Goal: Task Accomplishment & Management: Complete application form

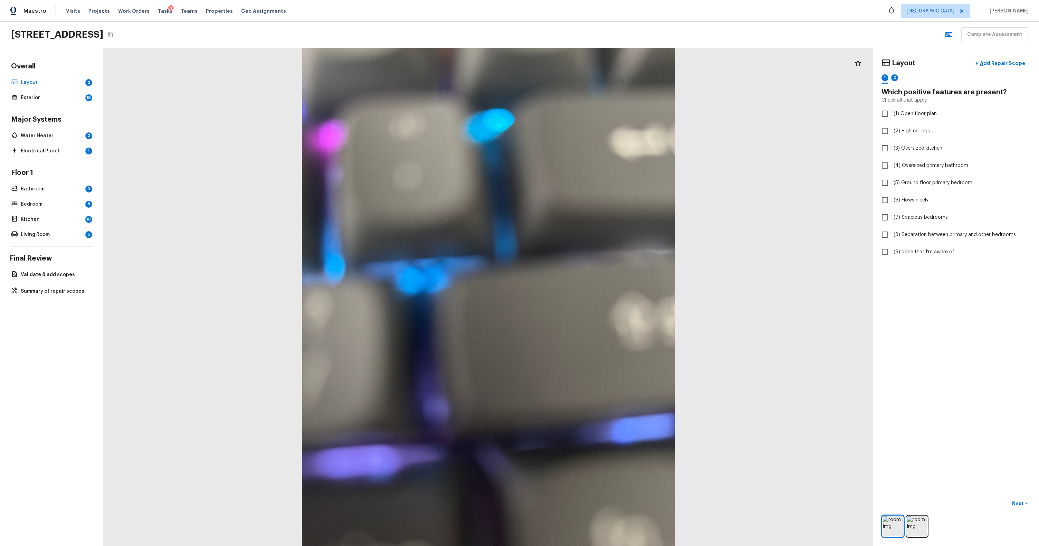
click at [224, 105] on div at bounding box center [489, 297] width 770 height 498
click at [199, 137] on div at bounding box center [489, 297] width 770 height 498
click at [597, 191] on div at bounding box center [489, 297] width 770 height 498
checkbox input "true"
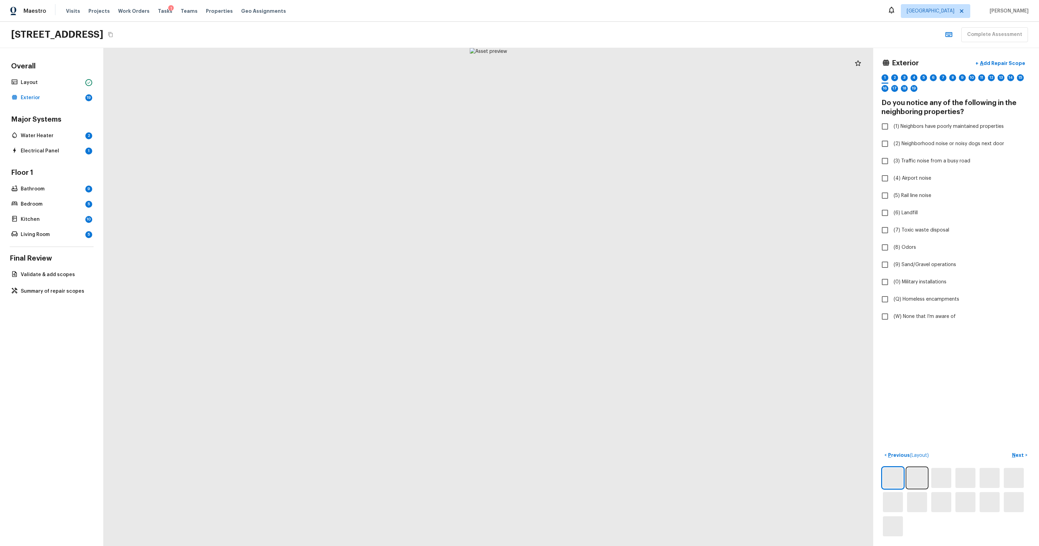
checkbox input "true"
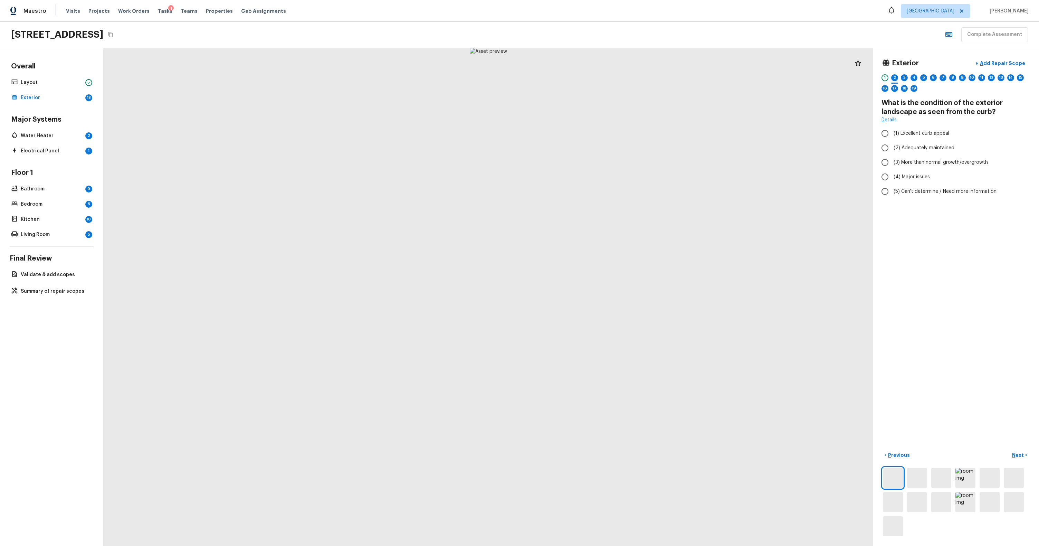
radio input "true"
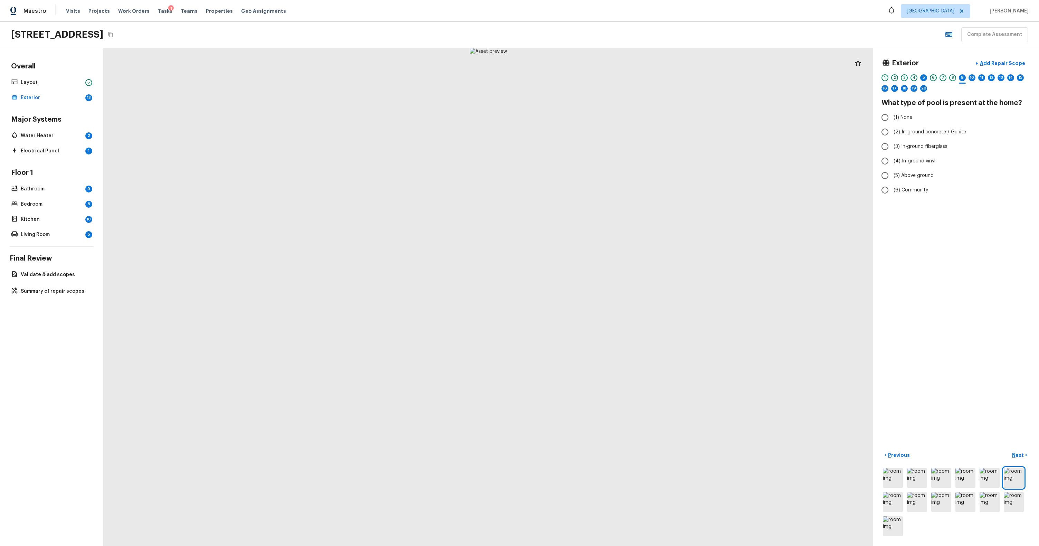
radio input "true"
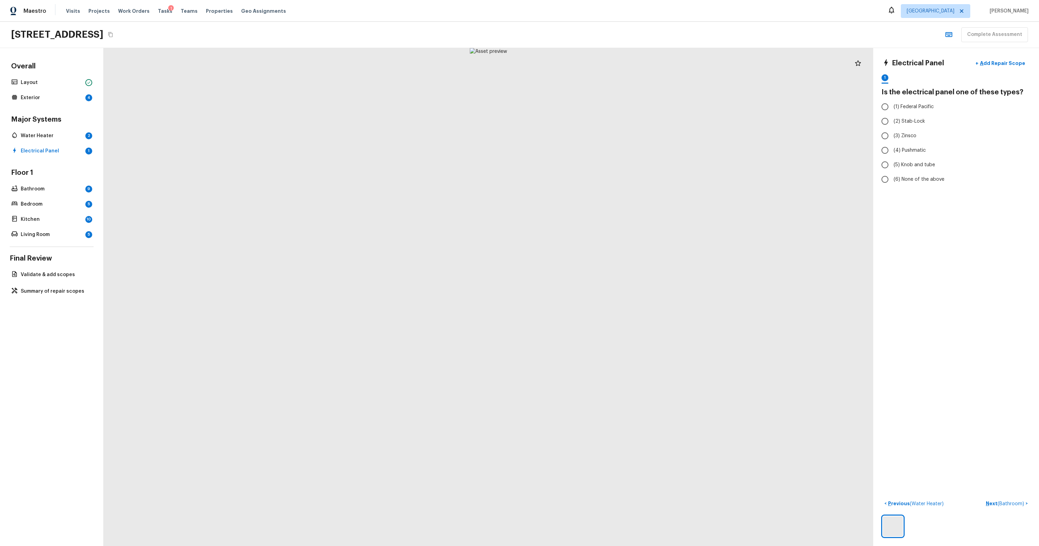
radio input "true"
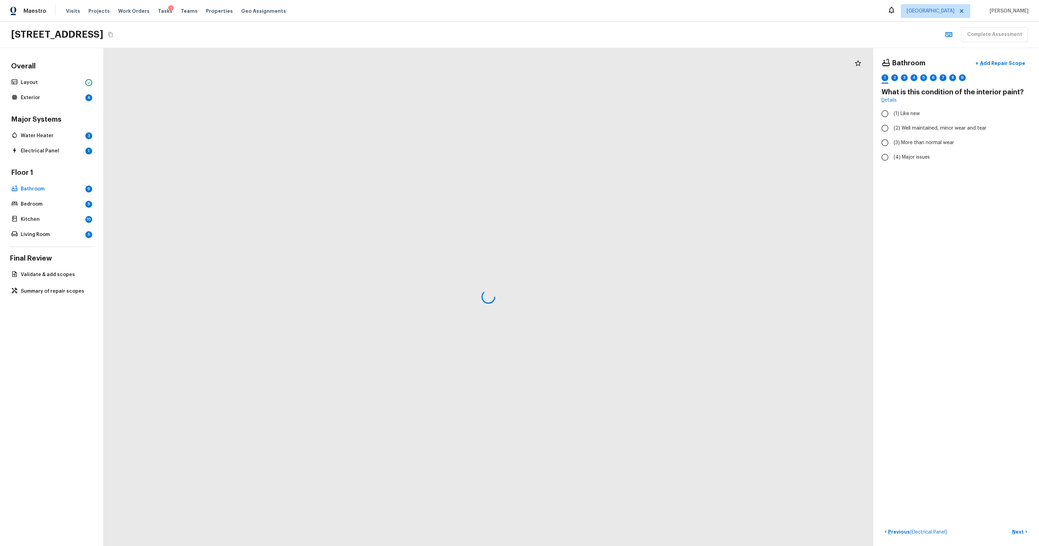
radio input "true"
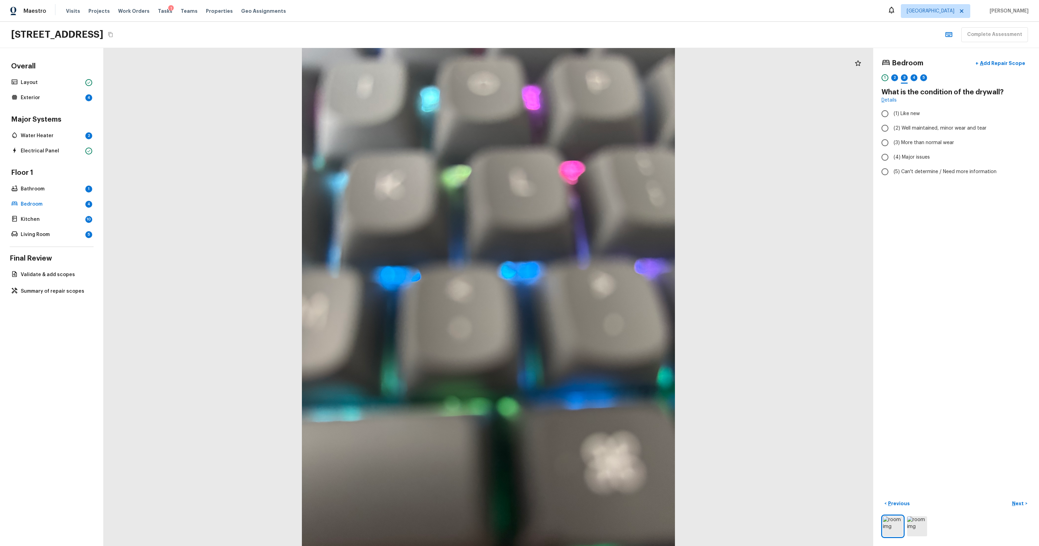
radio input "true"
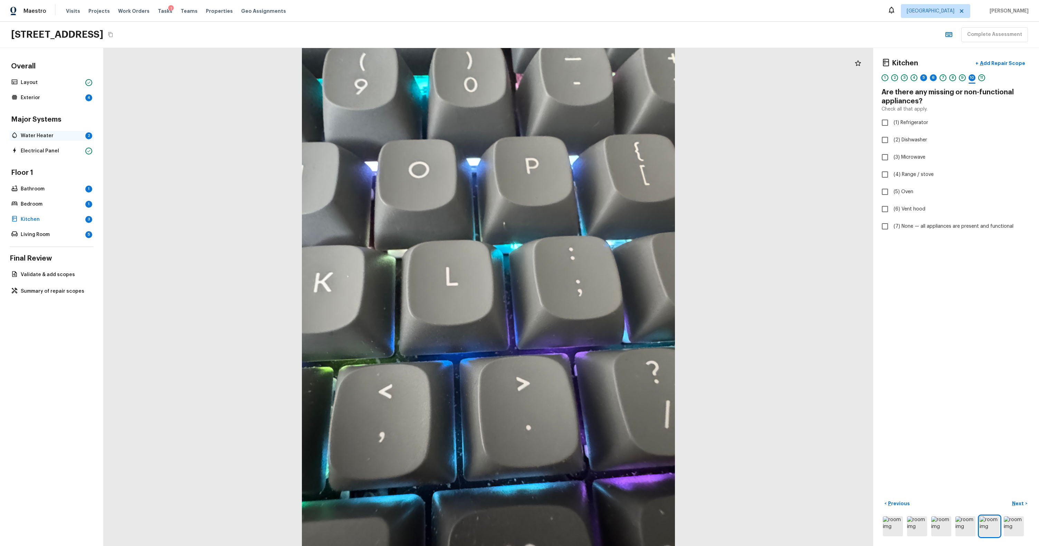
checkbox input "true"
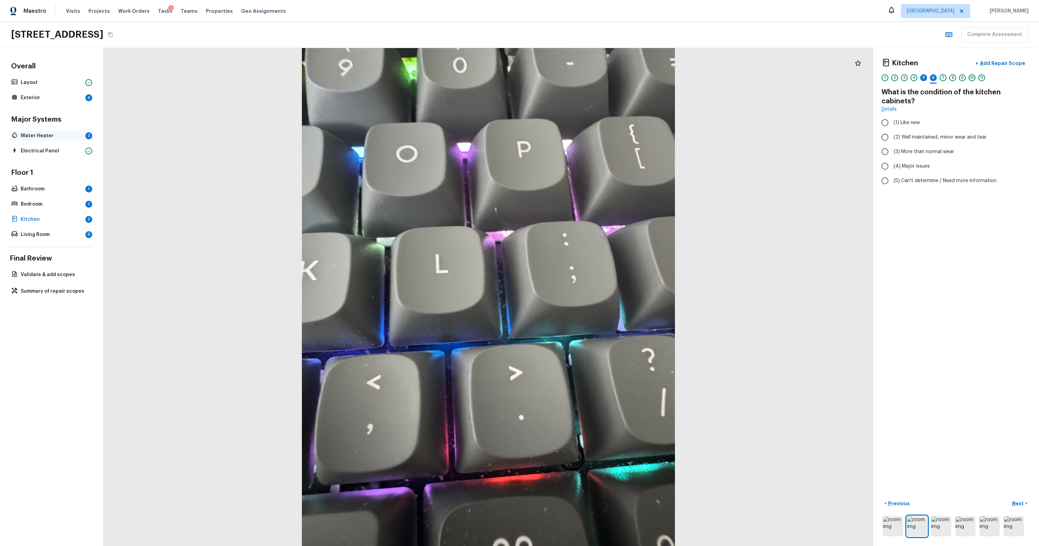
radio input "true"
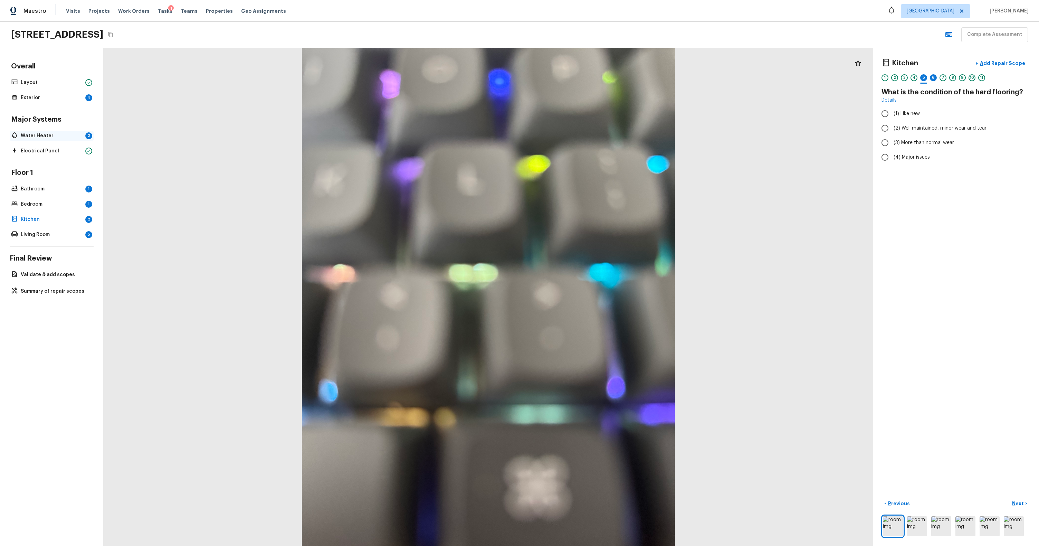
radio input "true"
click at [60, 135] on p "Water Heater" at bounding box center [52, 135] width 62 height 7
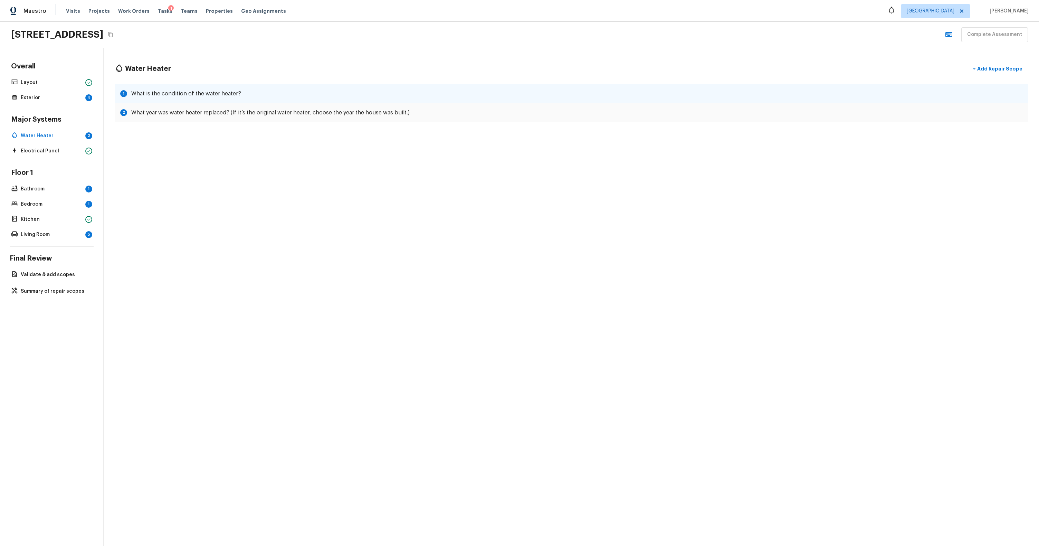
click at [144, 95] on h5 "What is the condition of the water heater?" at bounding box center [186, 94] width 110 height 8
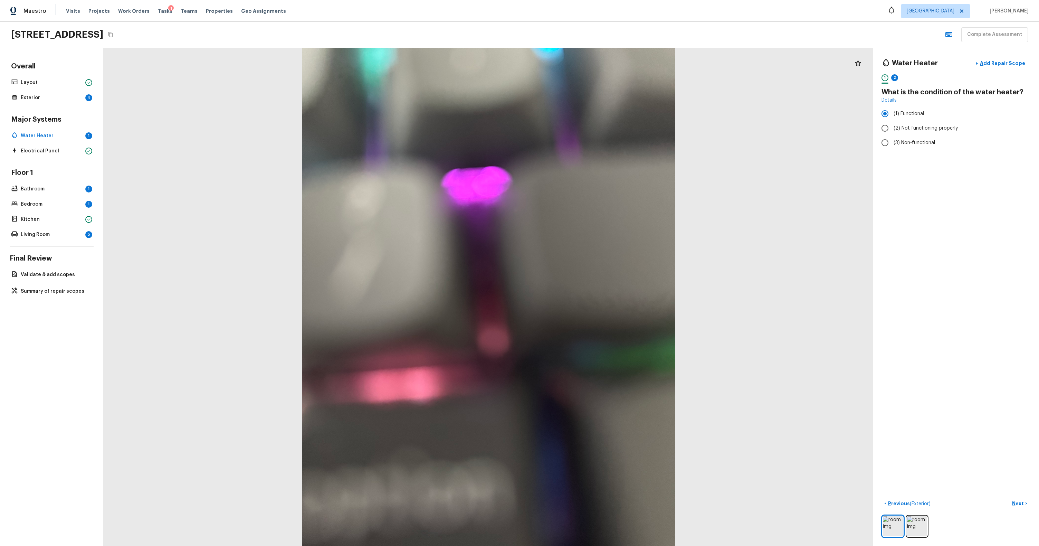
radio input "false"
radio input "true"
click at [597, 126] on div "YYYY" at bounding box center [949, 126] width 127 height 18
click at [597, 131] on icon "Choose date" at bounding box center [1023, 127] width 8 height 8
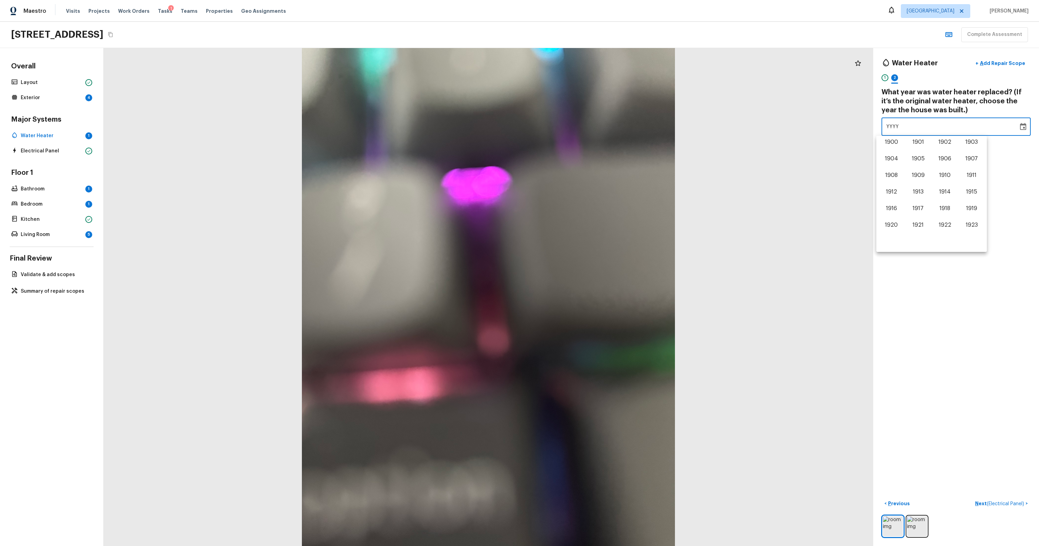
scroll to position [430, 0]
click at [597, 212] on button "2023" at bounding box center [971, 209] width 25 height 12
type input "2023"
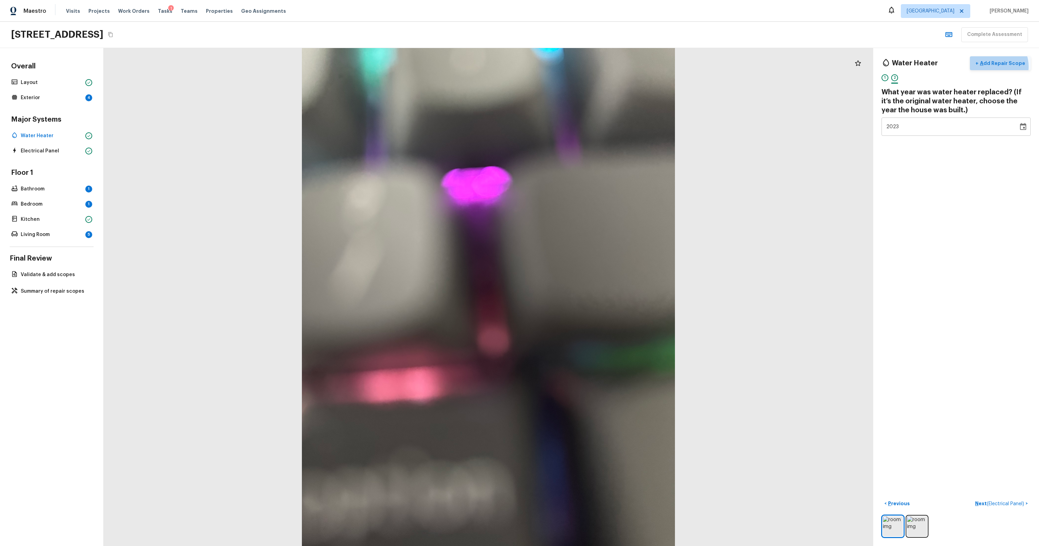
click at [597, 66] on p "Add Repair Scope" at bounding box center [1002, 63] width 47 height 7
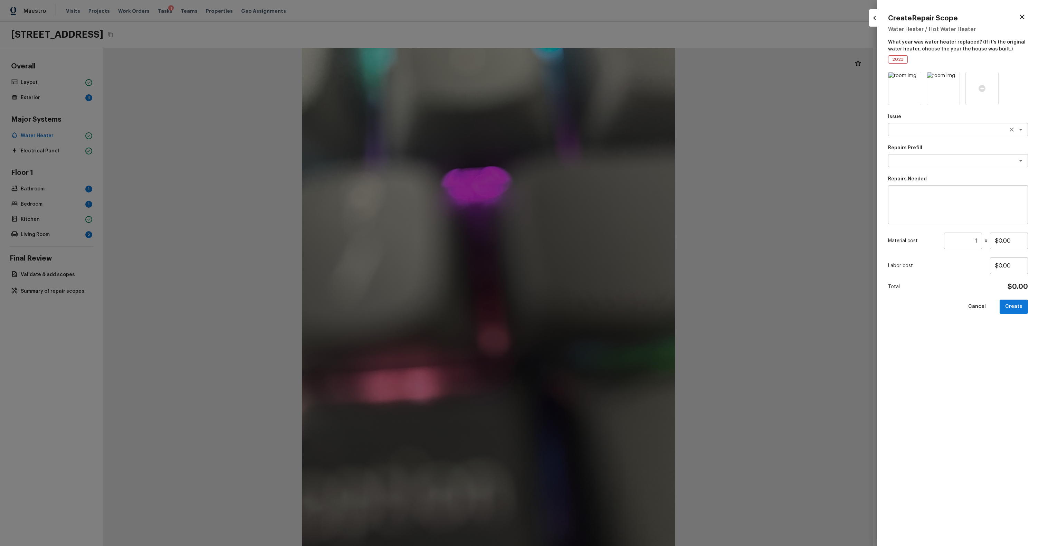
click at [597, 124] on div "x ​" at bounding box center [958, 129] width 140 height 13
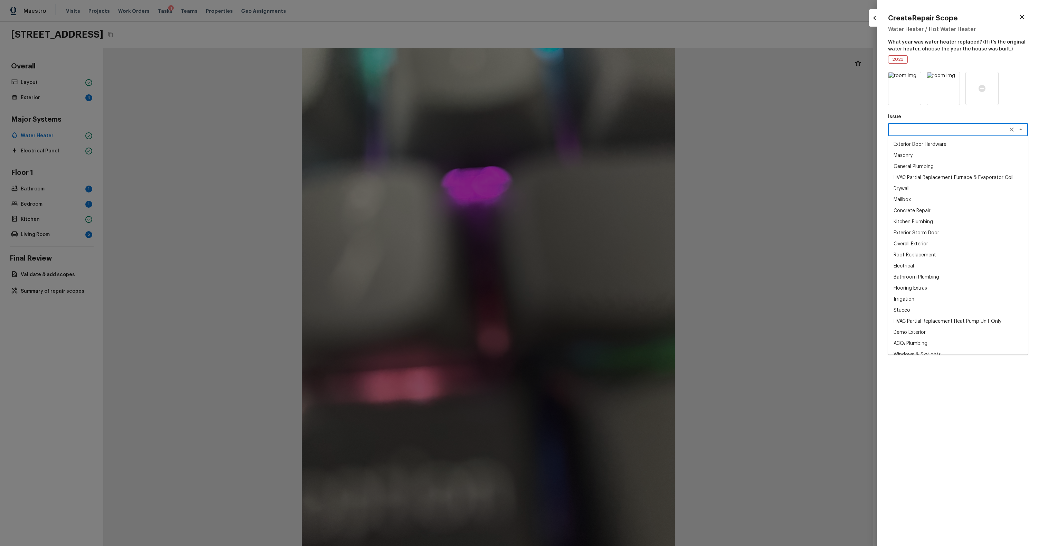
click at [597, 181] on li "HVAC Partial Replacement Furnace & Evaporator Coil" at bounding box center [958, 177] width 140 height 11
type textarea "HVAC Partial Replacement Furnace & Evaporator Coil"
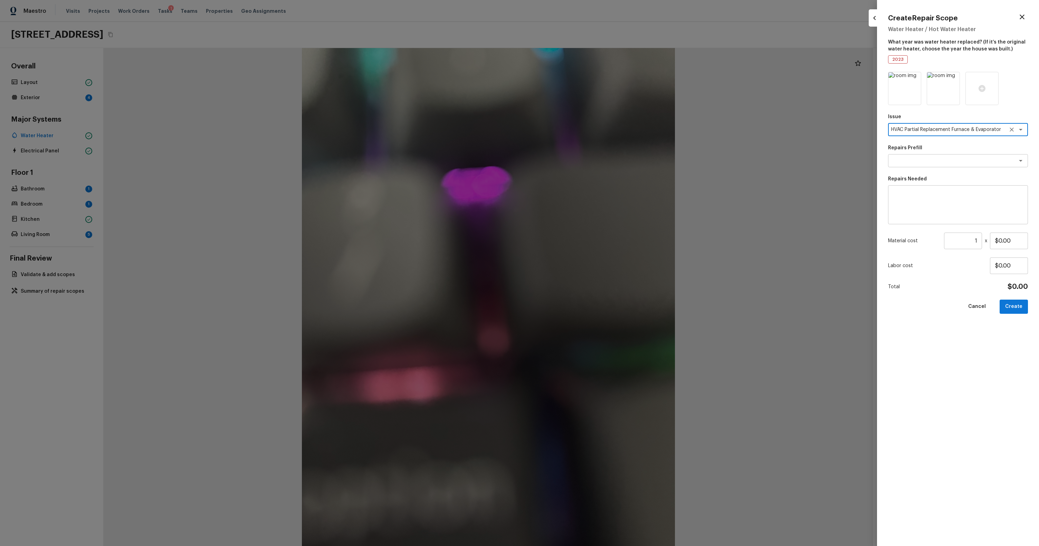
click at [597, 169] on div "Issue HVAC Partial Replacement Furnace & Evaporator Coil x ​ Repairs Prefill x …" at bounding box center [958, 303] width 140 height 463
click at [597, 164] on div "x ​" at bounding box center [958, 160] width 140 height 13
click at [597, 178] on li "HVAC - Tonnage: 3.5" at bounding box center [958, 175] width 140 height 11
type textarea "HVAC - Tonnage: 3.5"
type textarea "Replace 3.5 Ton Furnace & Evaporator Coil. SEER2 14.3 Furnace & Evaporator Coil…"
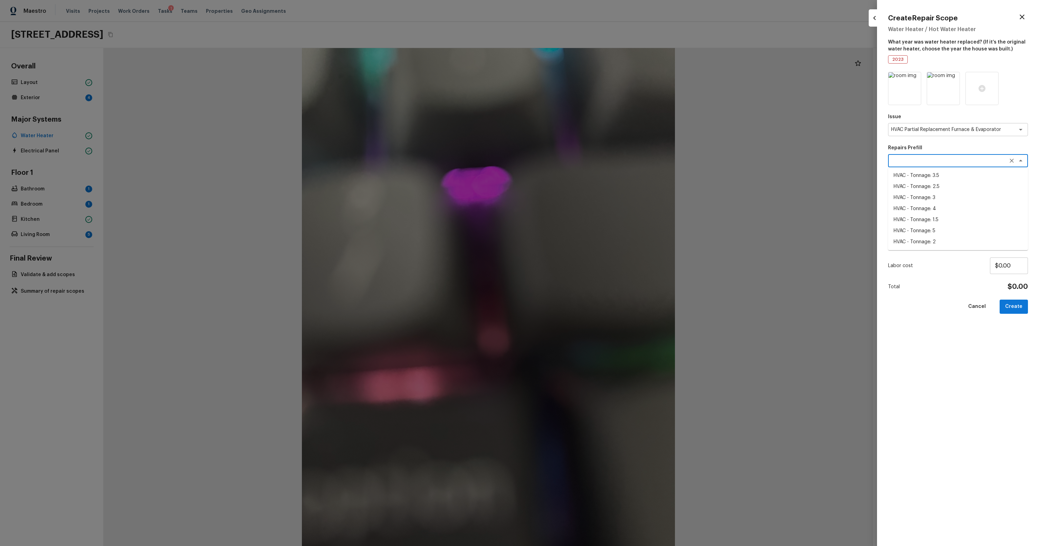
type input "$2,562.00"
click at [597, 309] on button "Create" at bounding box center [1014, 307] width 28 height 14
type input "$0.00"
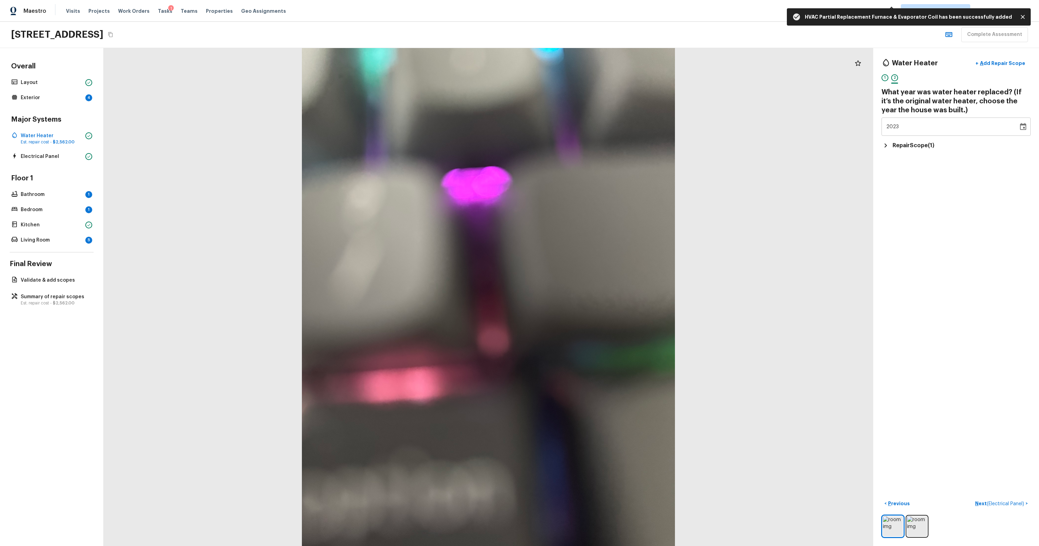
click at [597, 314] on div "Water Heater + Add Repair Scope 1 2 What year was water heater replaced? (If it…" at bounding box center [956, 297] width 166 height 498
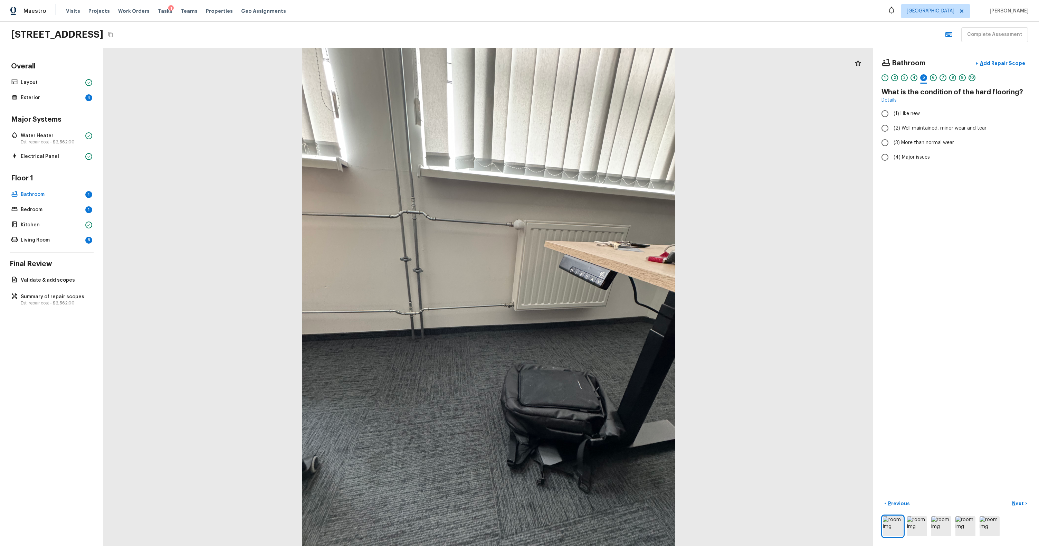
radio input "true"
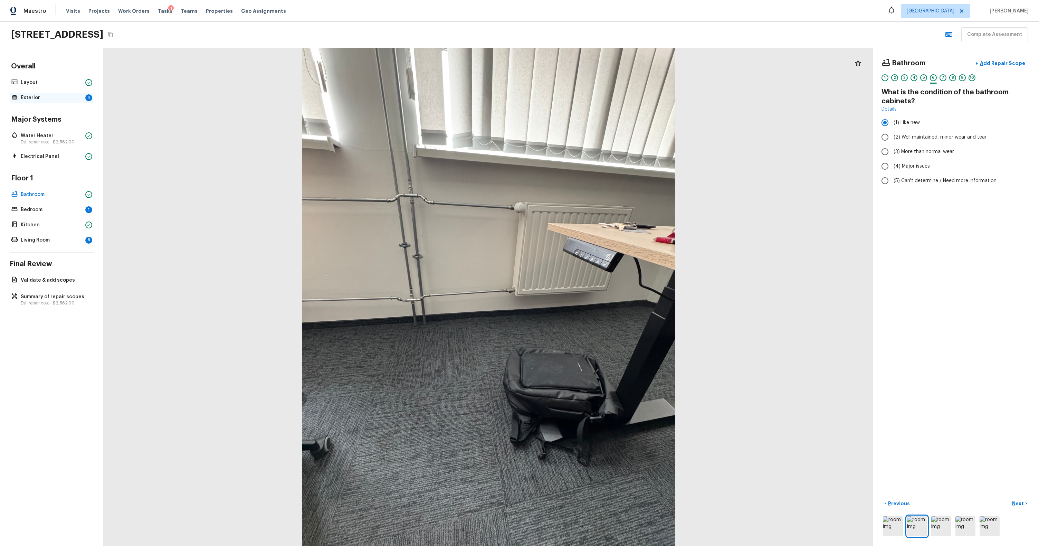
click at [84, 101] on div "Exterior 4" at bounding box center [52, 98] width 84 height 10
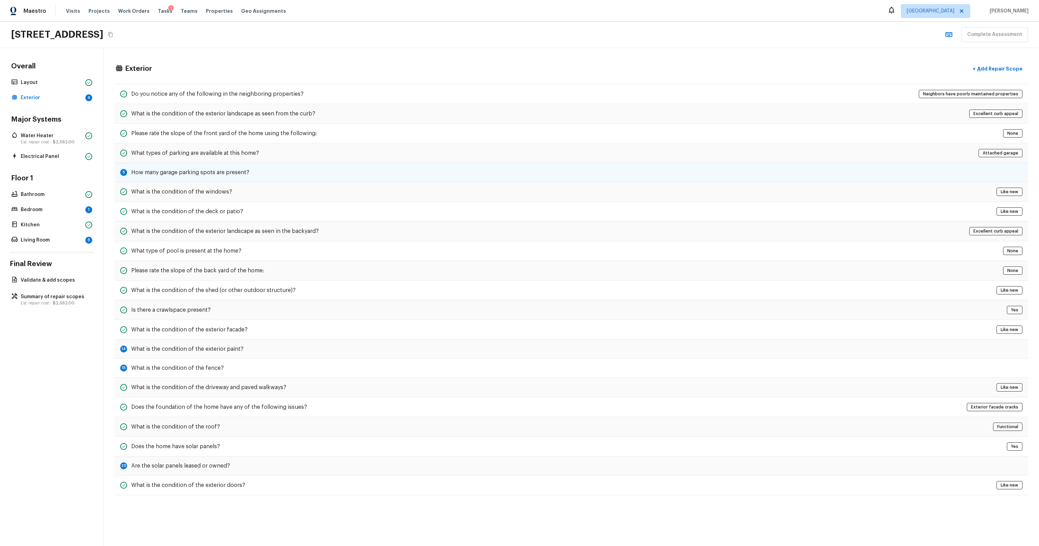
click at [395, 172] on div "5 How many garage parking spots are present?" at bounding box center [571, 172] width 913 height 19
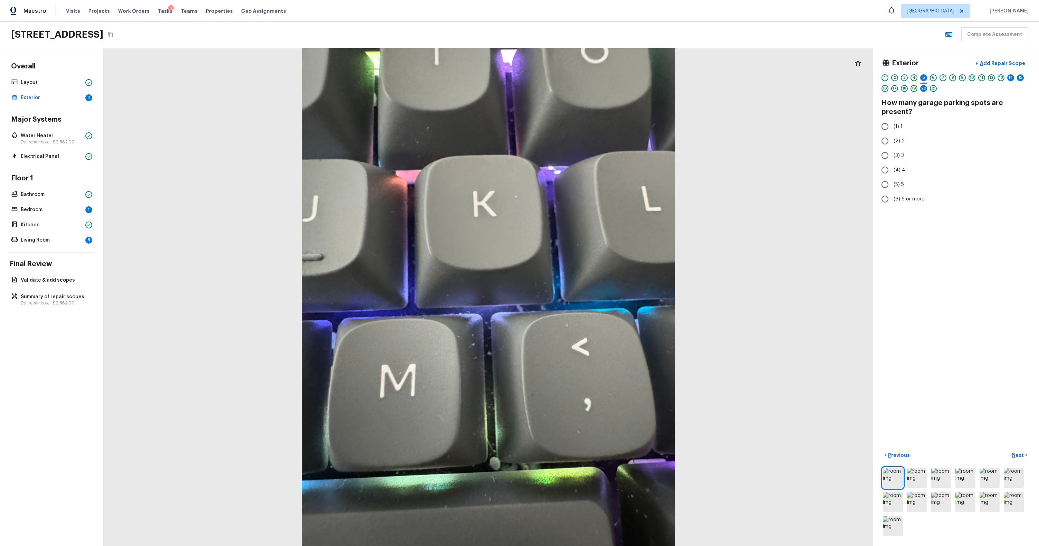
radio input "true"
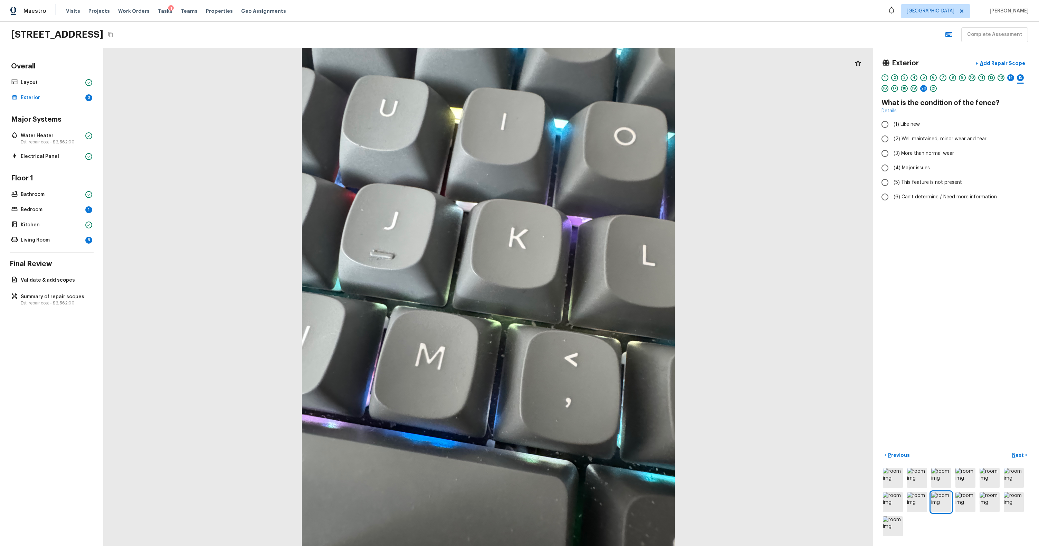
radio input "true"
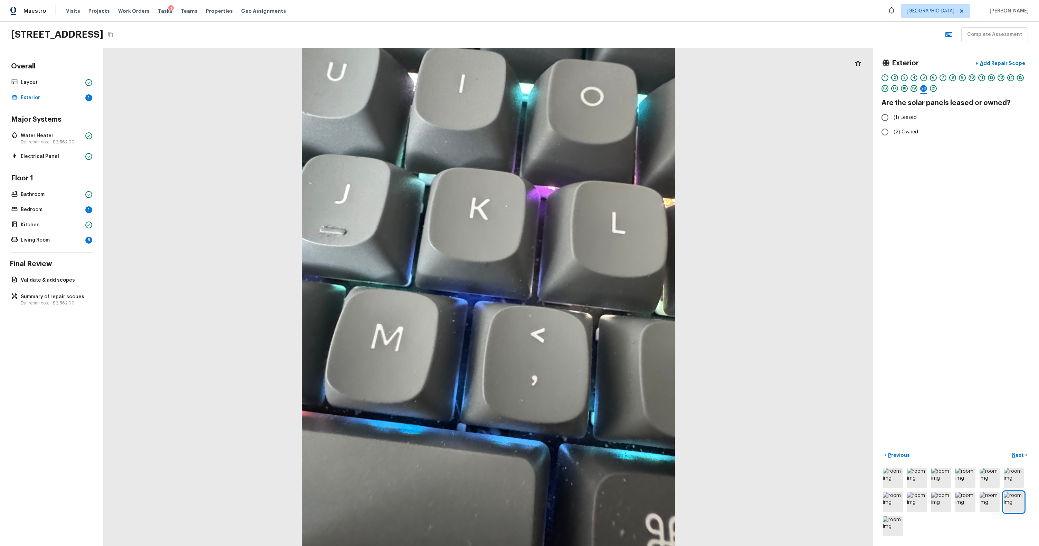
radio input "true"
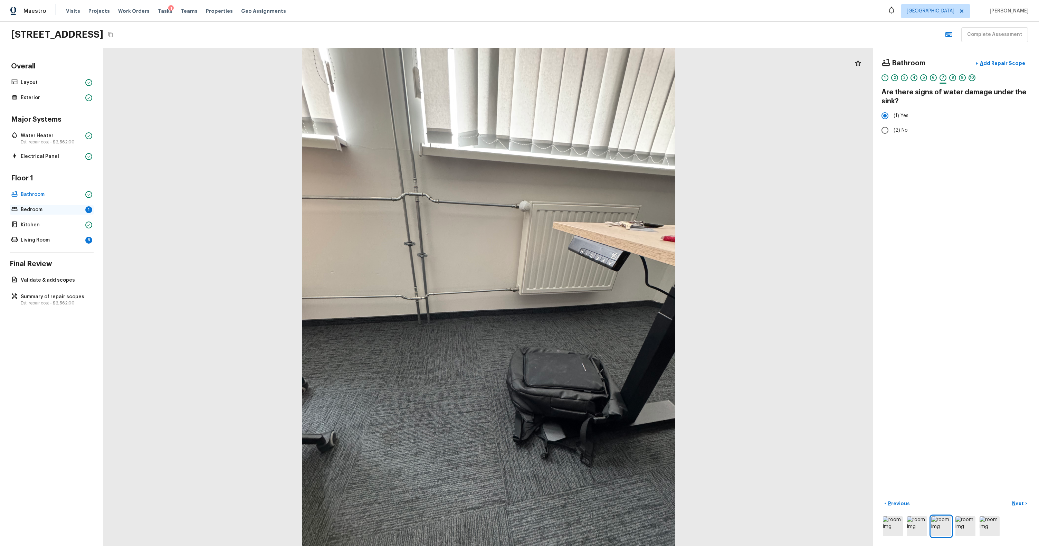
click at [44, 212] on p "Bedroom" at bounding box center [52, 209] width 62 height 7
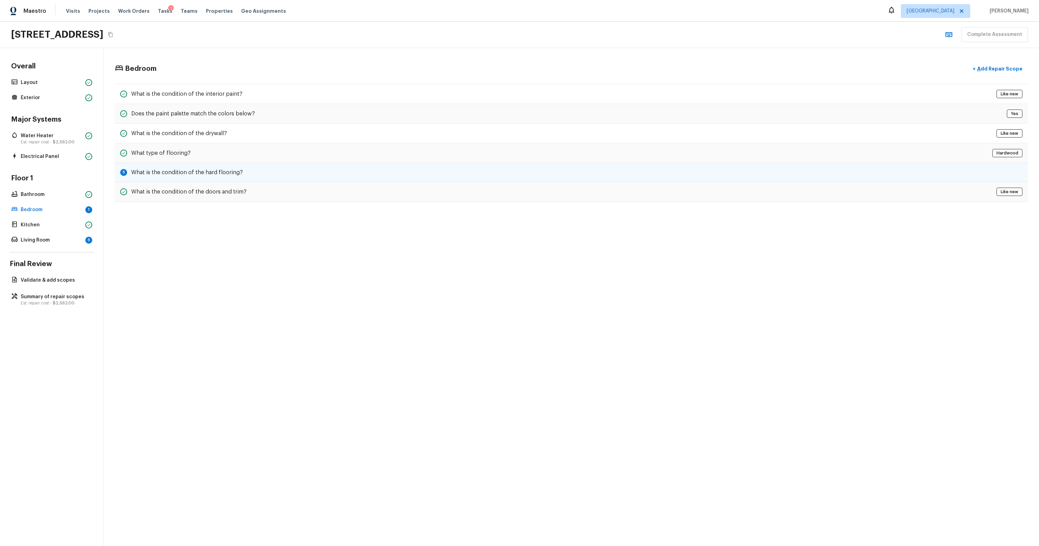
click at [182, 170] on h5 "What is the condition of the hard flooring?" at bounding box center [187, 173] width 112 height 8
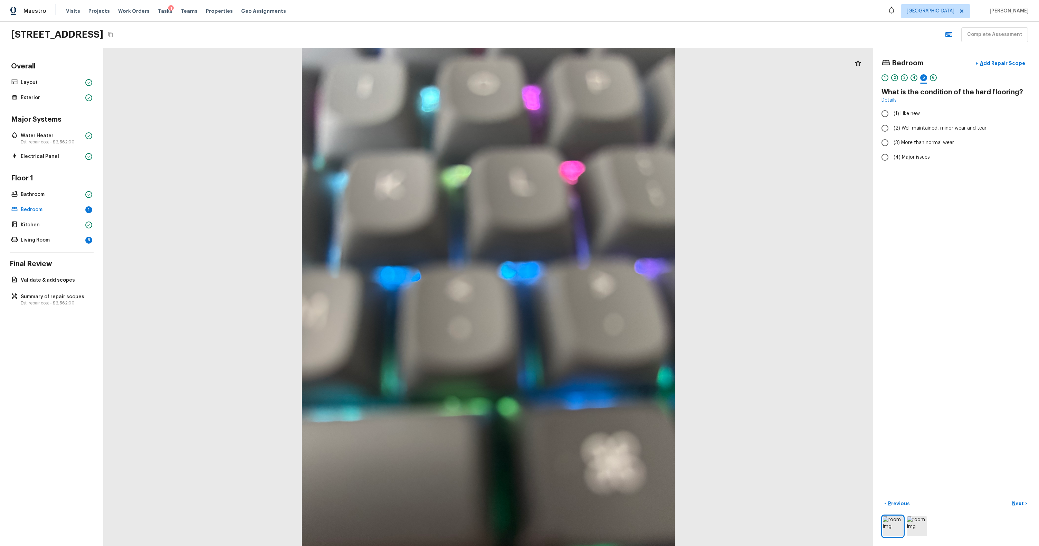
radio input "true"
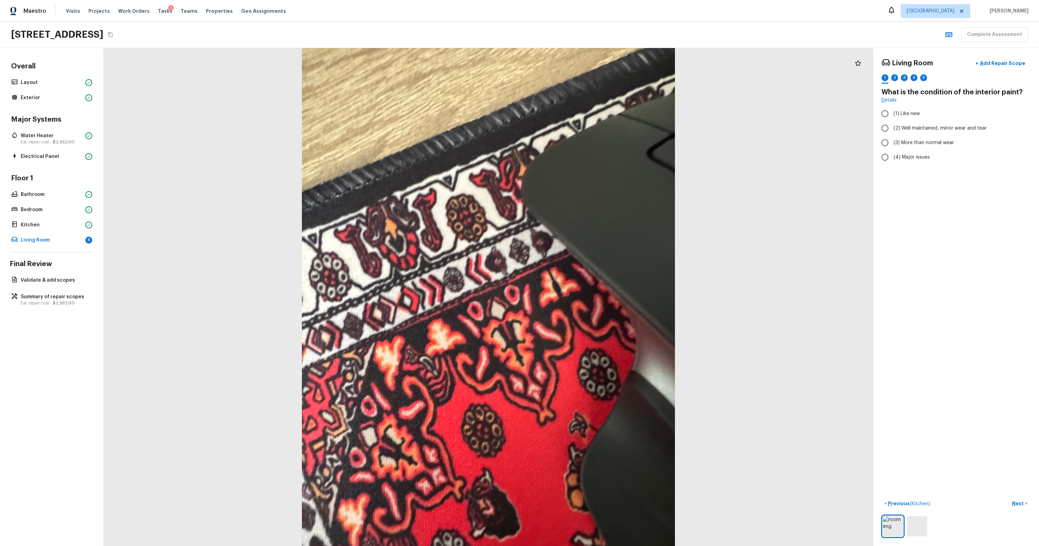
radio input "true"
checkbox input "true"
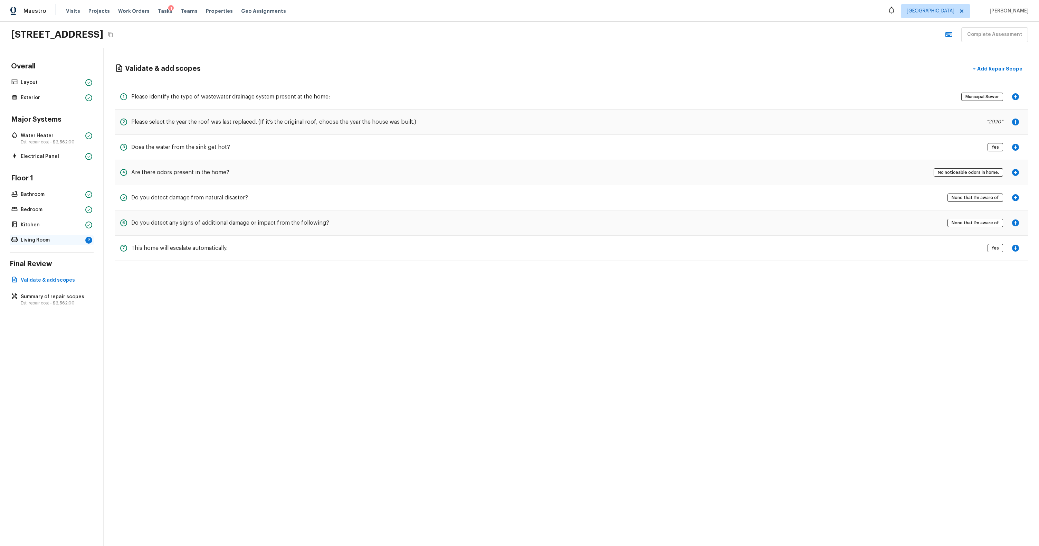
drag, startPoint x: 42, startPoint y: 238, endPoint x: 52, endPoint y: 237, distance: 9.7
click at [42, 238] on p "Living Room" at bounding box center [52, 240] width 62 height 7
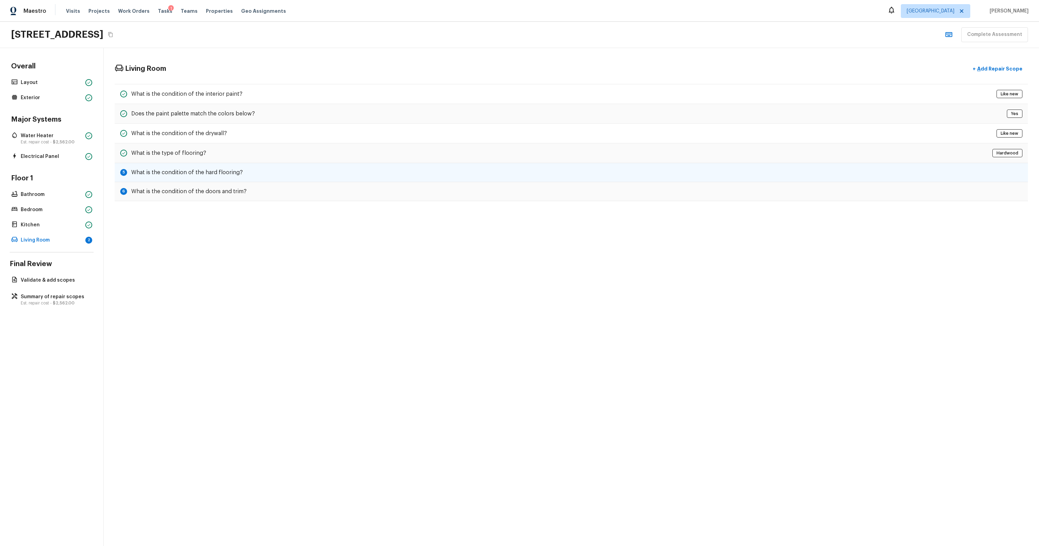
click at [190, 173] on h5 "What is the condition of the hard flooring?" at bounding box center [187, 173] width 112 height 8
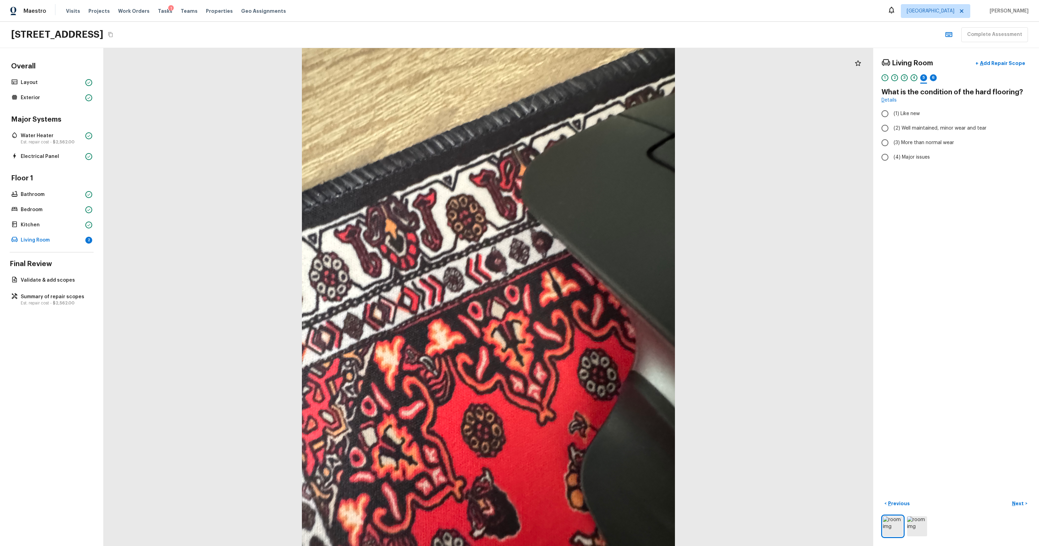
radio input "true"
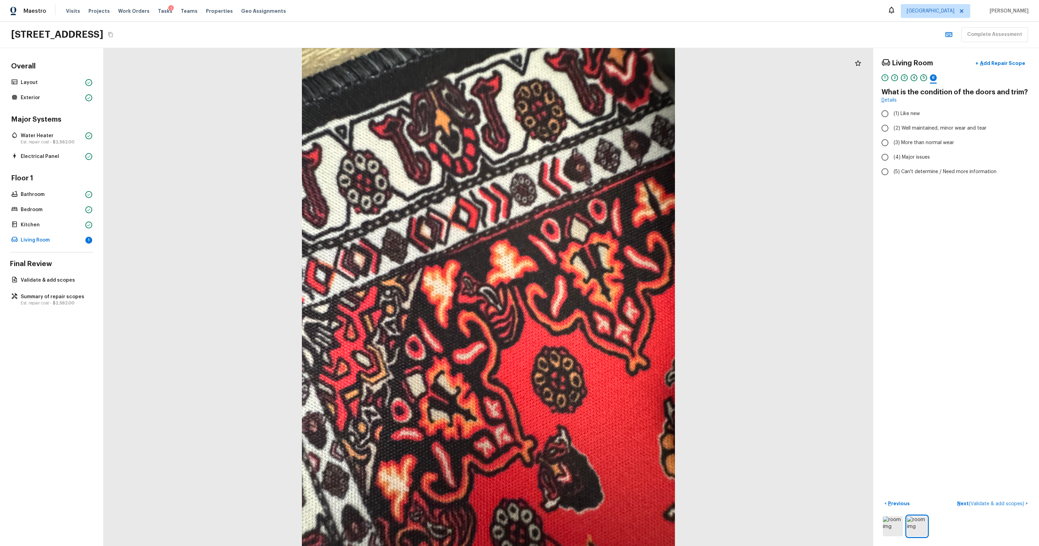
radio input "true"
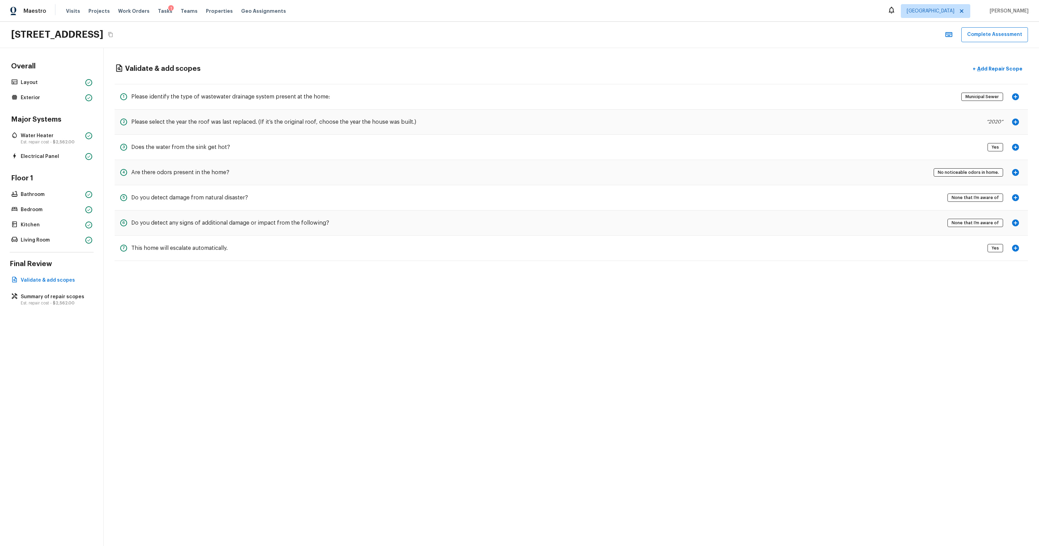
click at [597, 299] on div "Validate & add scopes + Add Repair Scope 1 Please identify the type of wastewat…" at bounding box center [572, 297] width 936 height 498
click at [113, 35] on icon "Copy Address" at bounding box center [110, 34] width 4 height 5
click at [235, 314] on div "Validate & add scopes + Add Repair Scope 1 Please identify the type of wastewat…" at bounding box center [572, 297] width 936 height 498
click at [597, 40] on button "Complete Assessment" at bounding box center [994, 34] width 67 height 15
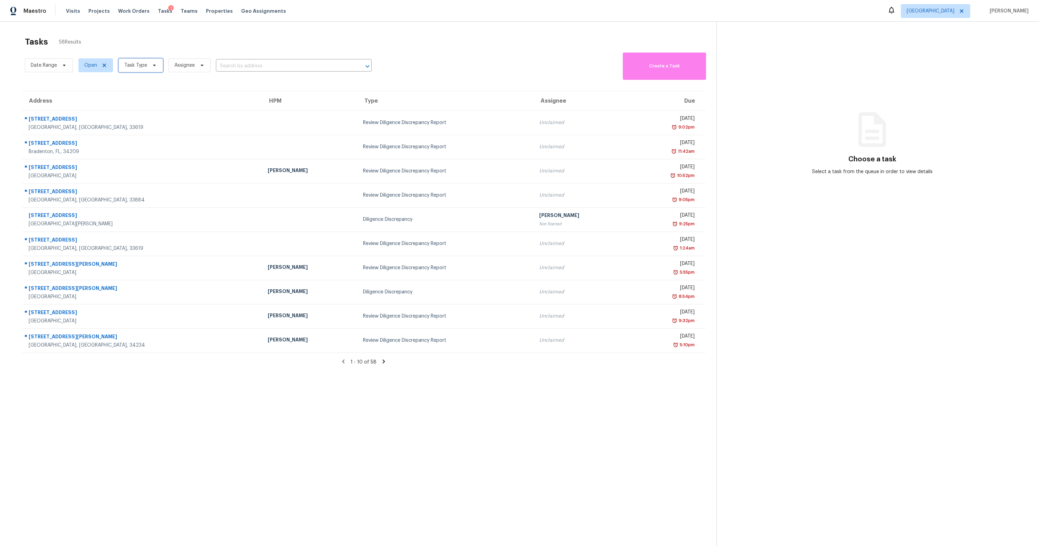
click at [133, 62] on span "Task Type" at bounding box center [135, 65] width 23 height 7
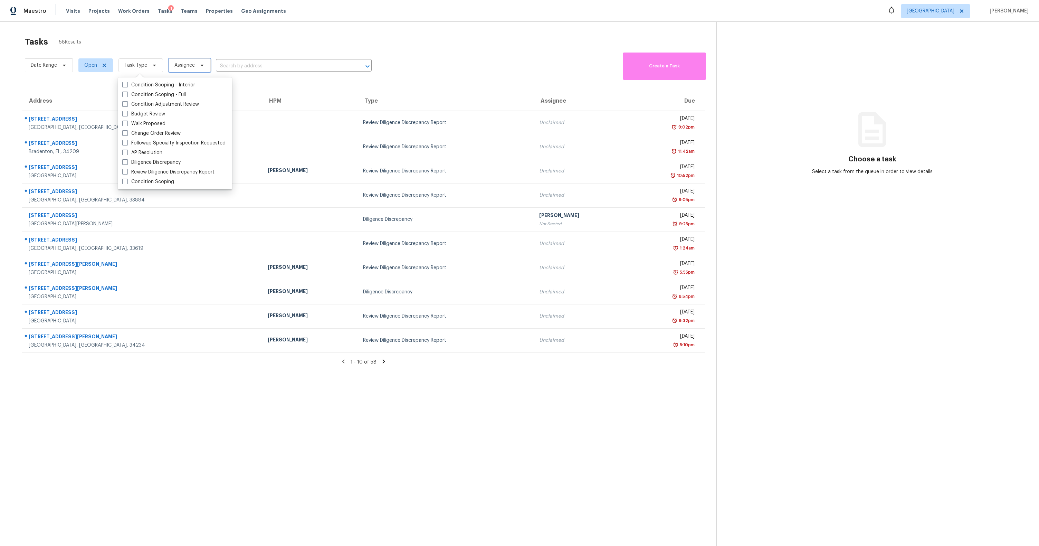
click at [194, 66] on span "Assignee" at bounding box center [190, 65] width 42 height 14
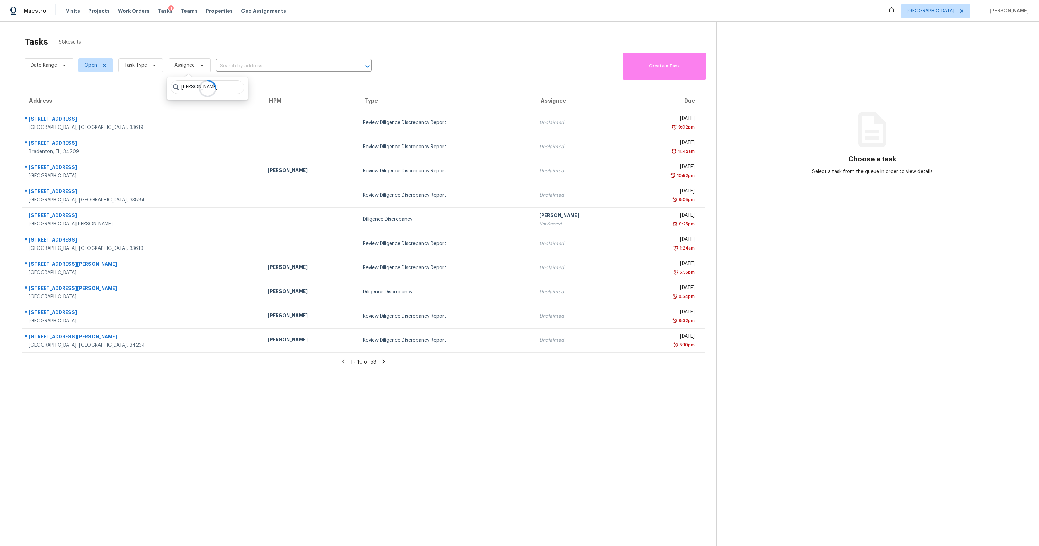
type input "[PERSON_NAME]"
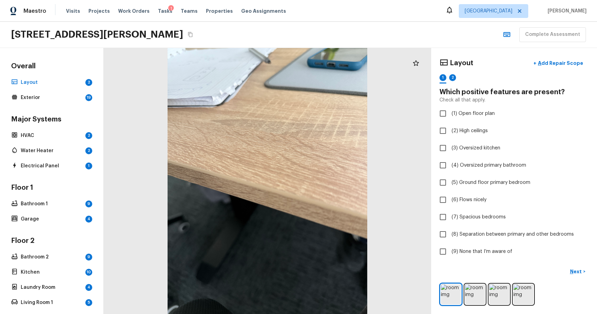
click at [346, 31] on div "1207 Willow Bend Way, Lutz, FL 33549 Complete Assessment" at bounding box center [298, 35] width 597 height 26
checkbox input "true"
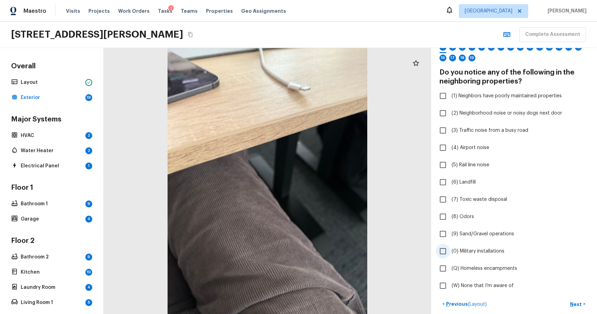
scroll to position [32, 0]
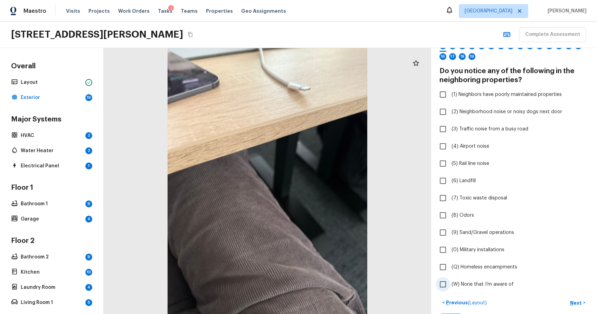
click at [501, 288] on label "(W) None that I’m aware of" at bounding box center [510, 284] width 148 height 15
click at [450, 288] on input "(W) None that I’m aware of" at bounding box center [443, 284] width 15 height 15
checkbox input "true"
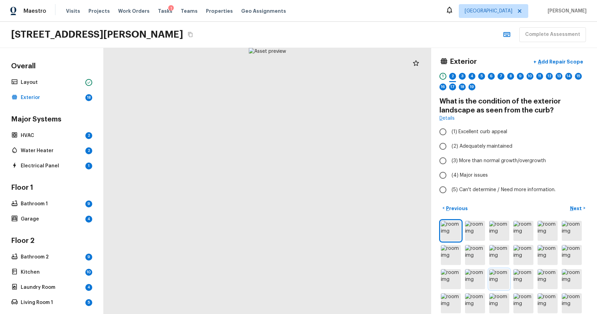
scroll to position [0, 0]
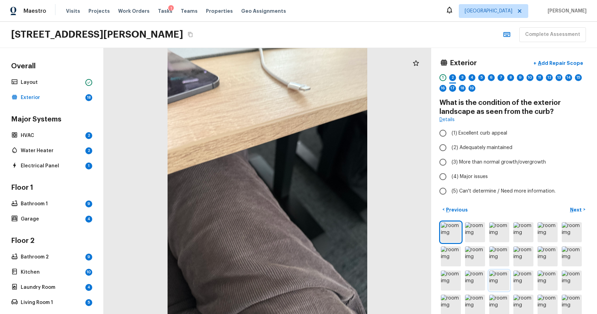
radio input "true"
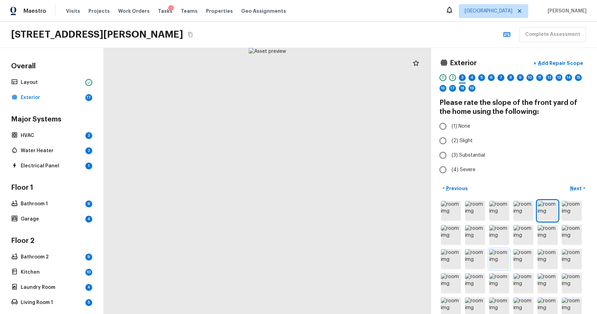
radio input "true"
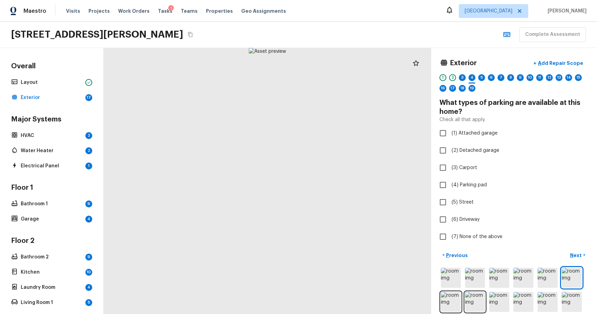
checkbox input "true"
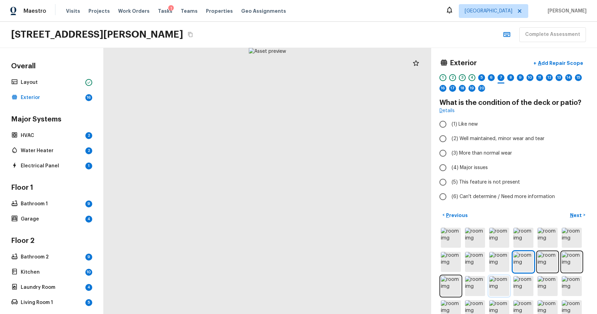
radio input "true"
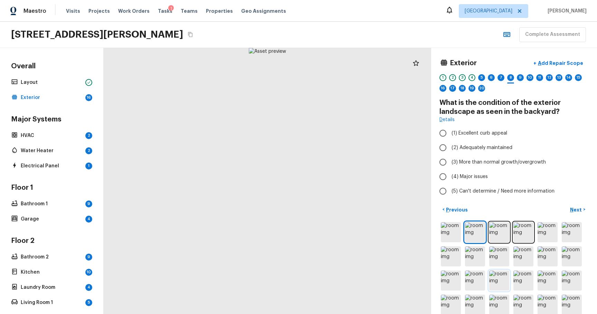
radio input "true"
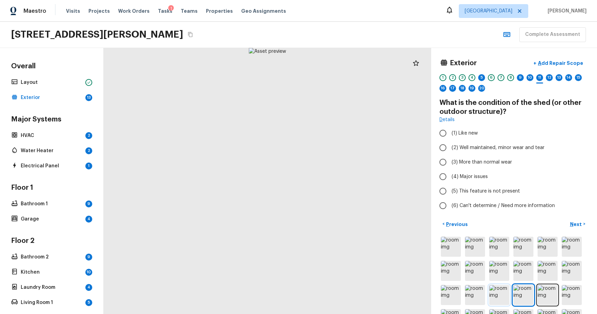
radio input "true"
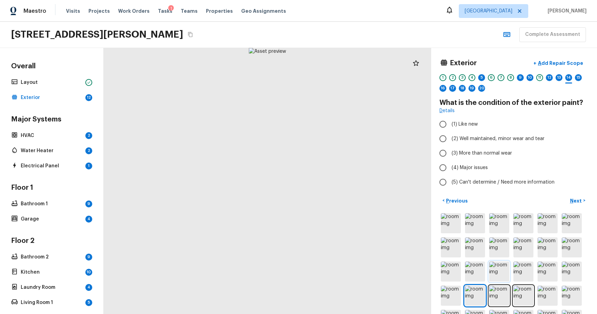
radio input "true"
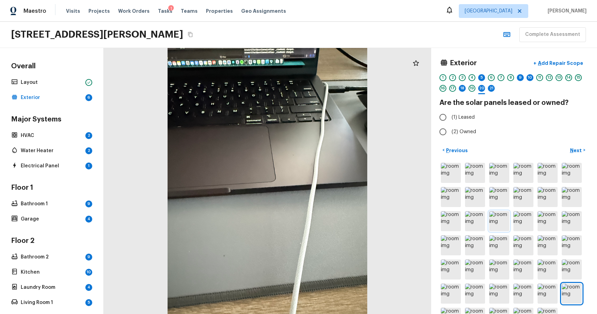
radio input "true"
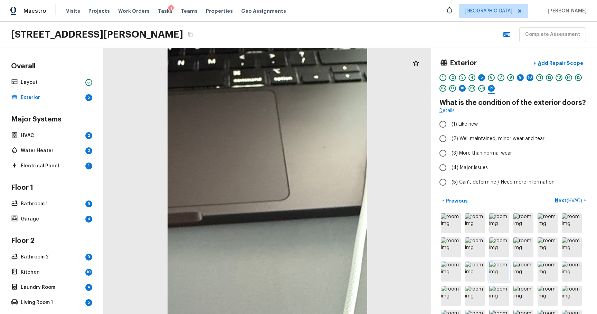
radio input "true"
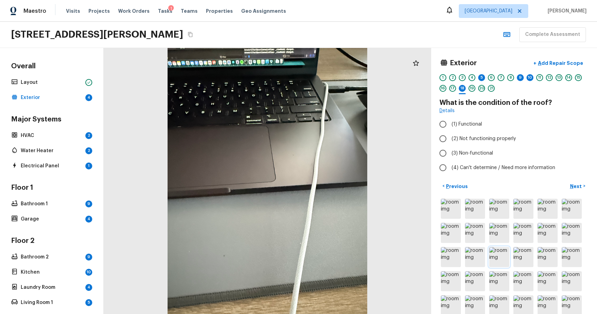
radio input "true"
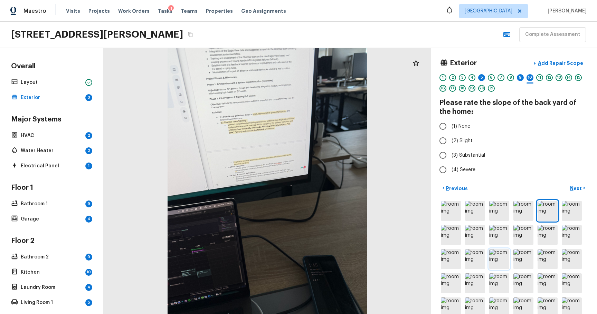
radio input "true"
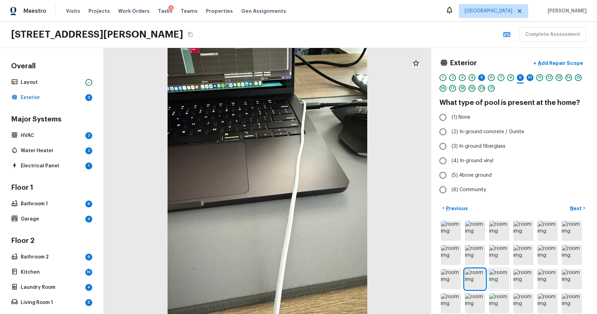
radio input "true"
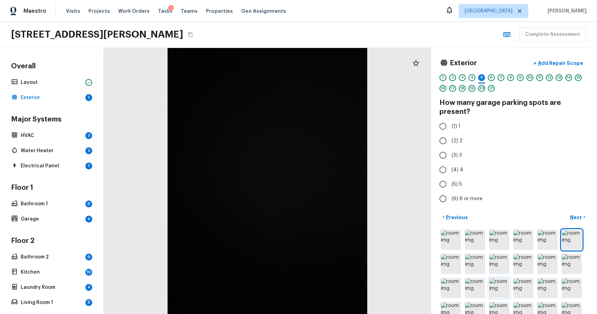
radio input "true"
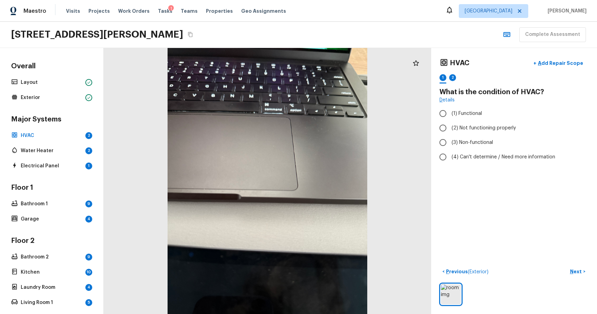
radio input "true"
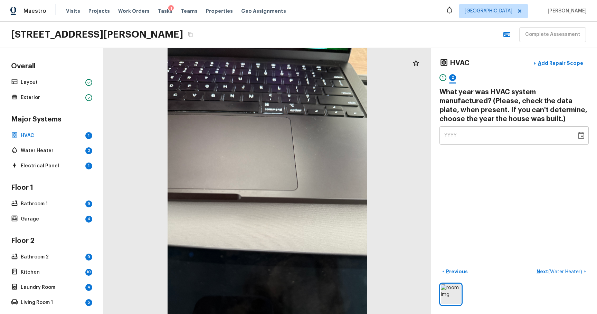
click at [495, 147] on div "HVAC + Add Repair Scope 1 2 What year was HVAC system manufactured? (Please, ch…" at bounding box center [514, 181] width 166 height 266
click at [493, 134] on div "YYYY" at bounding box center [507, 135] width 127 height 18
click at [578, 134] on icon "Choose date" at bounding box center [581, 135] width 6 height 7
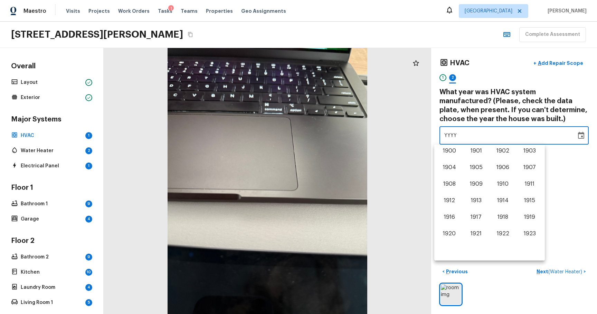
scroll to position [430, 0]
click at [477, 180] on button "2013" at bounding box center [476, 185] width 25 height 12
type input "2013"
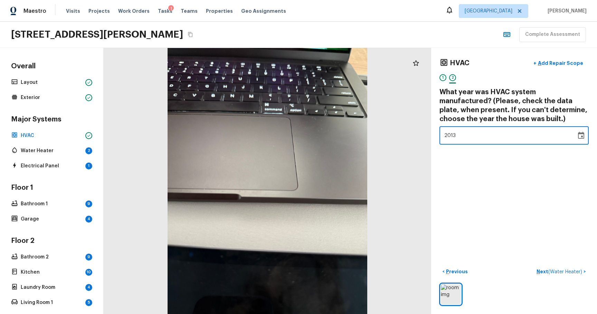
click at [476, 180] on div "HVAC + Add Repair Scope 1 2 What year was HVAC system manufactured? (Please, ch…" at bounding box center [514, 181] width 166 height 266
click at [474, 179] on div "HVAC + Add Repair Scope 1 2 What year was HVAC system manufactured? (Please, ch…" at bounding box center [514, 181] width 166 height 266
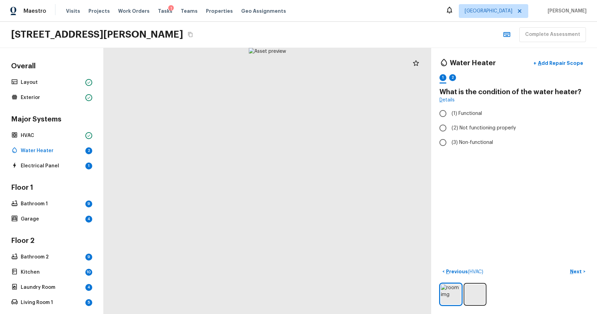
radio input "true"
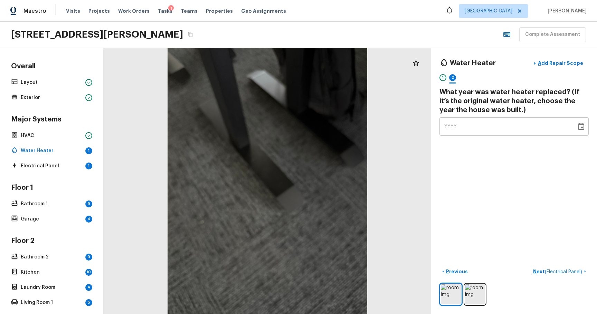
click at [503, 113] on h4 "What year was water heater replaced? (If it’s the original water heater, choose…" at bounding box center [513, 101] width 149 height 27
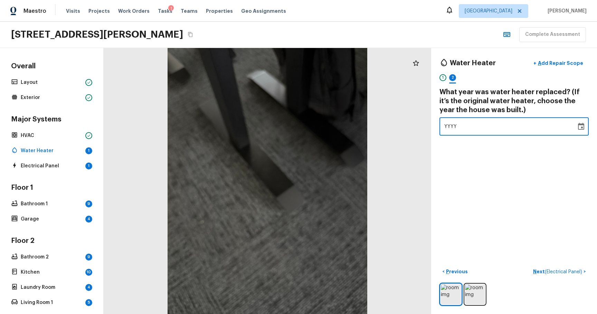
click at [501, 118] on div "YYYY" at bounding box center [507, 126] width 127 height 18
click at [578, 129] on icon "Choose date" at bounding box center [581, 127] width 8 height 8
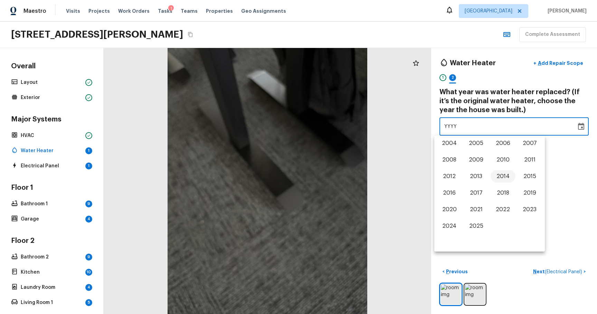
click at [510, 173] on button "2014" at bounding box center [503, 176] width 25 height 12
type input "2014"
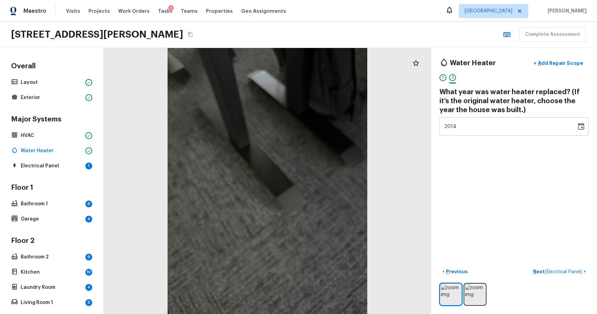
click at [560, 273] on div "< Previous Next ( Electrical Panel ) >" at bounding box center [513, 286] width 149 height 40
click at [560, 271] on button "Next ( Electrical Panel ) >" at bounding box center [559, 271] width 58 height 11
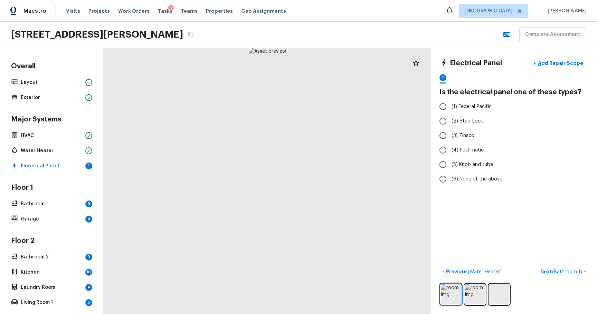
radio input "true"
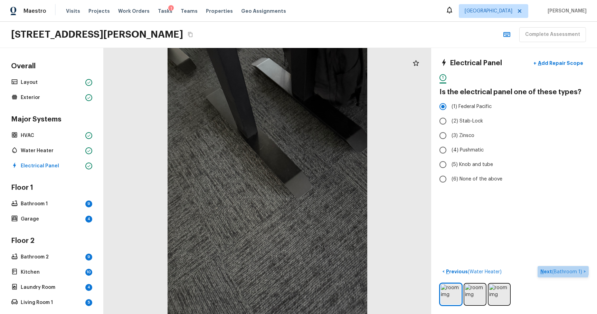
click at [555, 268] on p "Next ( Bathroom 1 )" at bounding box center [561, 271] width 43 height 7
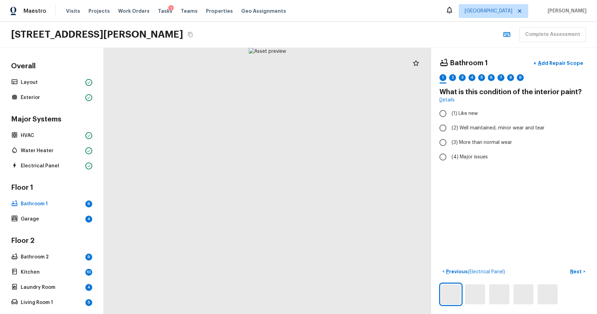
radio input "true"
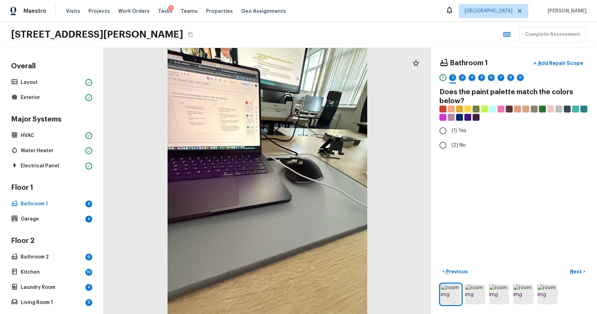
radio input "true"
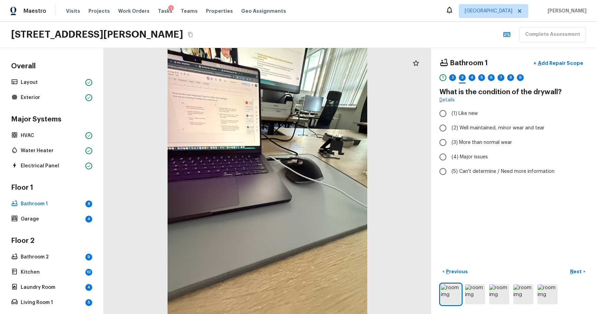
radio input "true"
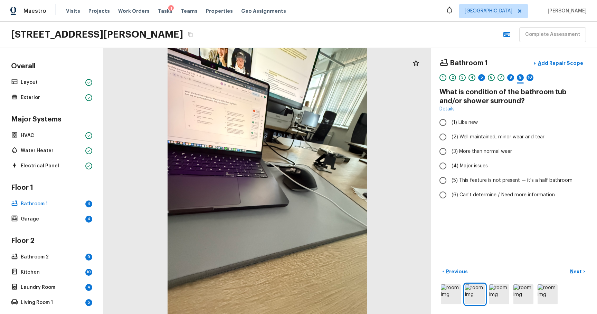
radio input "true"
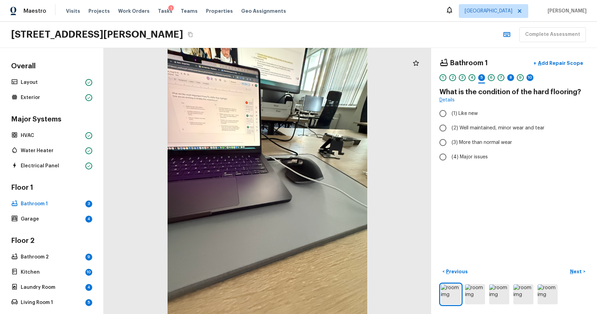
radio input "true"
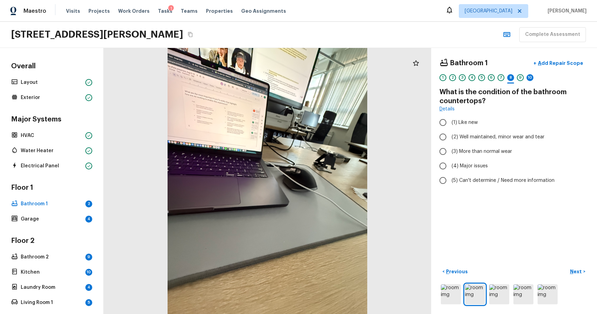
radio input "true"
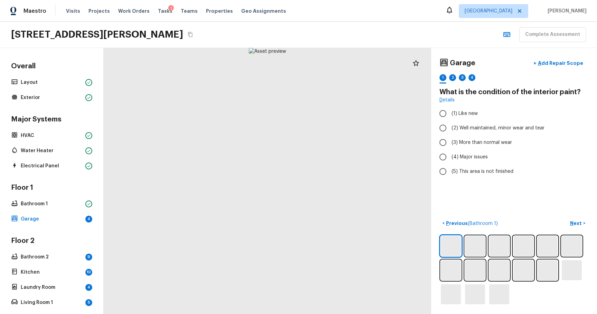
radio input "true"
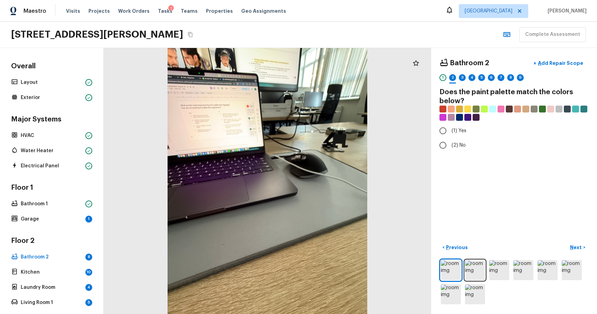
radio input "true"
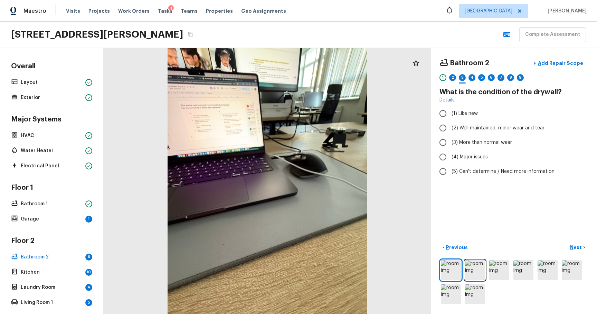
radio input "true"
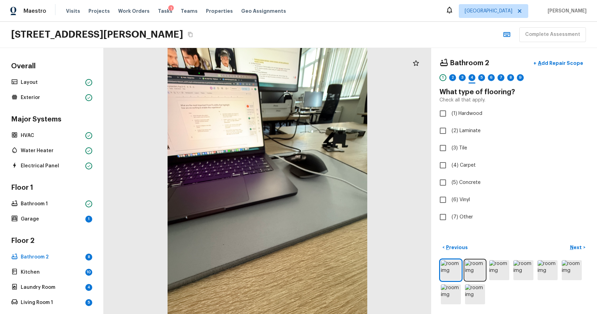
checkbox input "true"
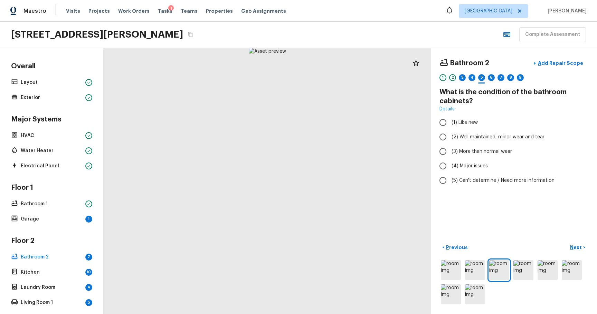
radio input "true"
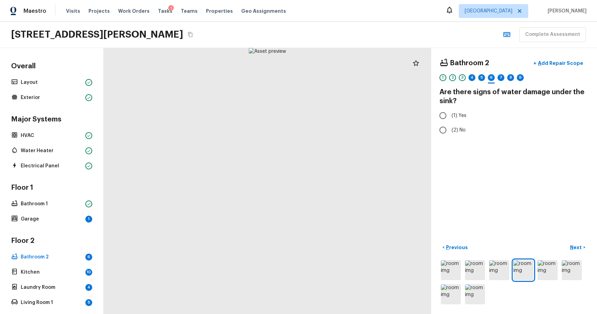
radio input "true"
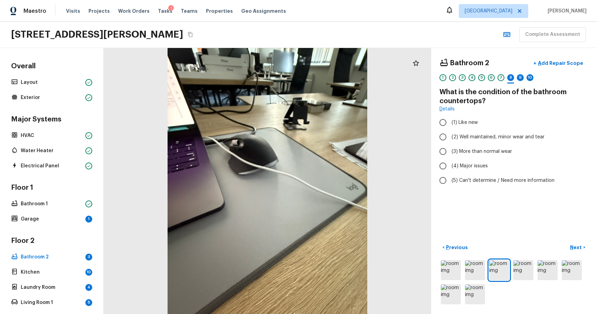
radio input "true"
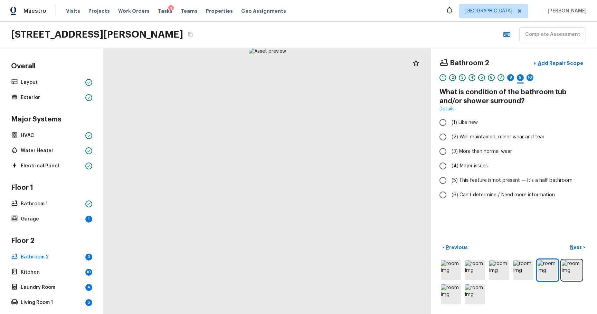
radio input "true"
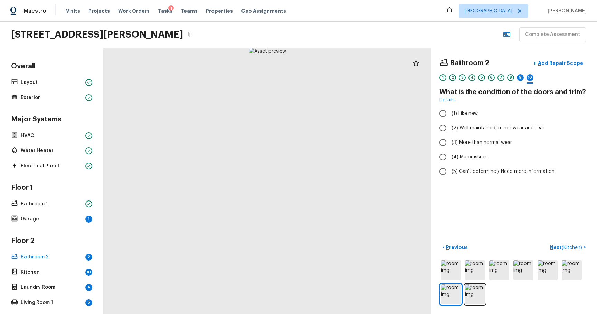
radio input "true"
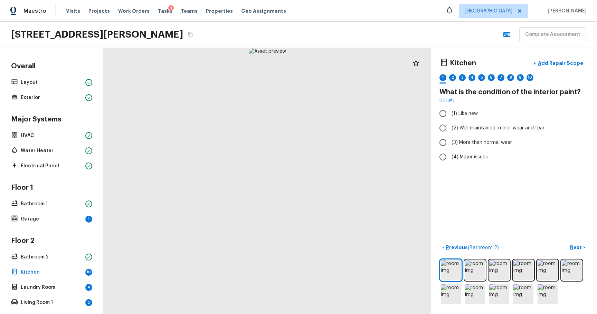
radio input "true"
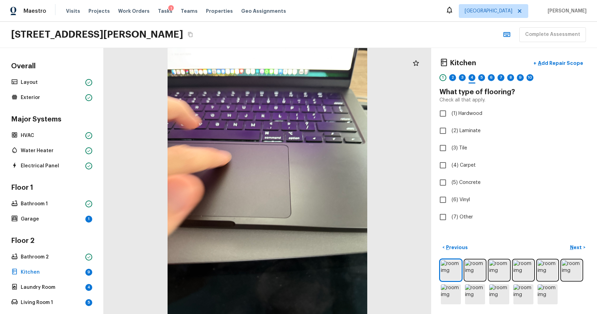
checkbox input "true"
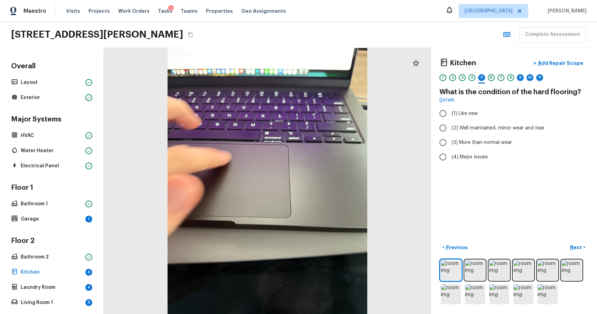
radio input "true"
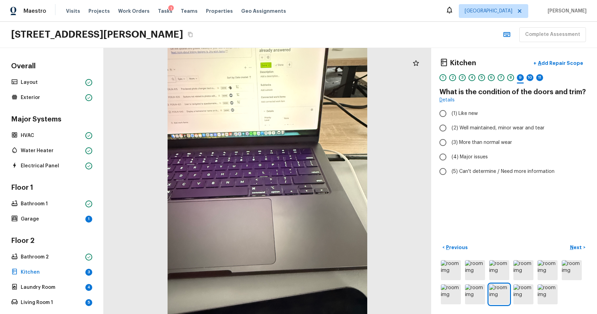
radio input "true"
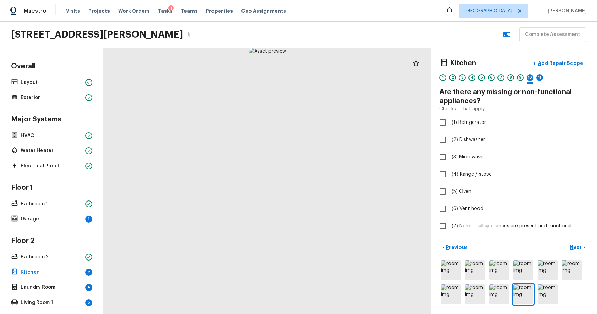
checkbox input "true"
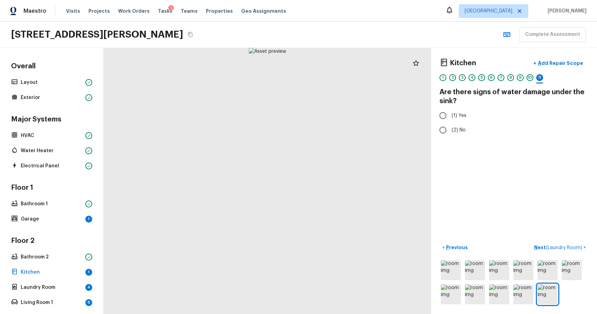
radio input "true"
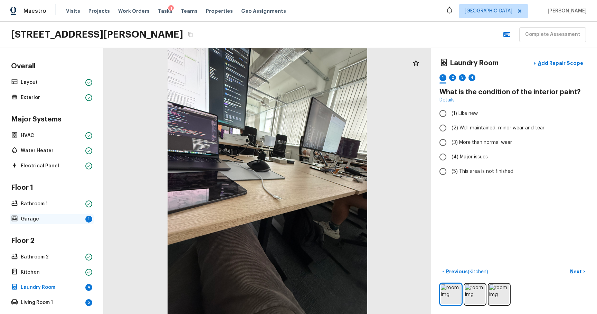
click at [32, 221] on p "Garage" at bounding box center [52, 219] width 62 height 7
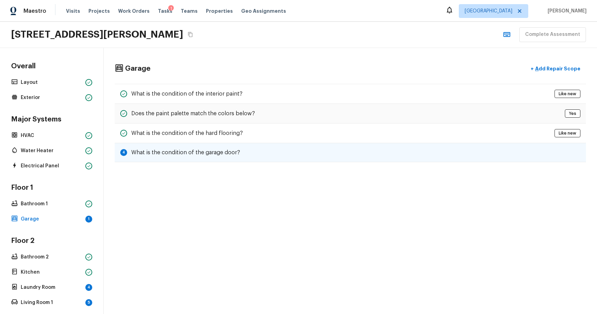
click at [436, 159] on div "4 What is the condition of the garage door?" at bounding box center [350, 152] width 471 height 19
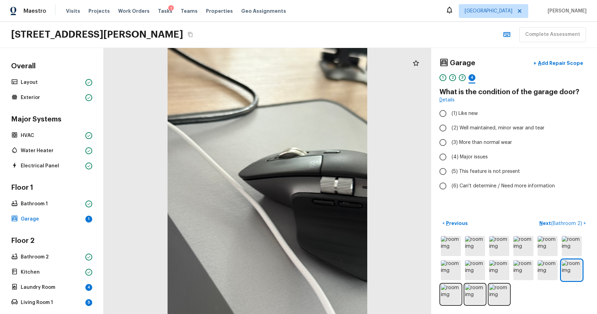
radio input "true"
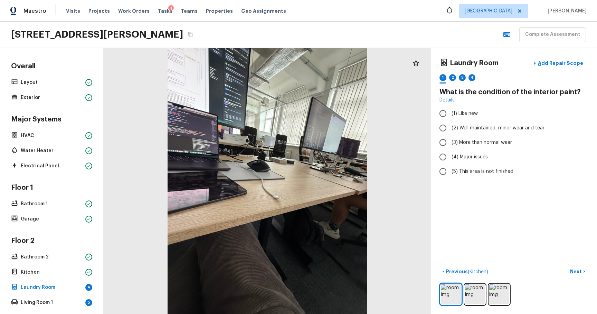
radio input "true"
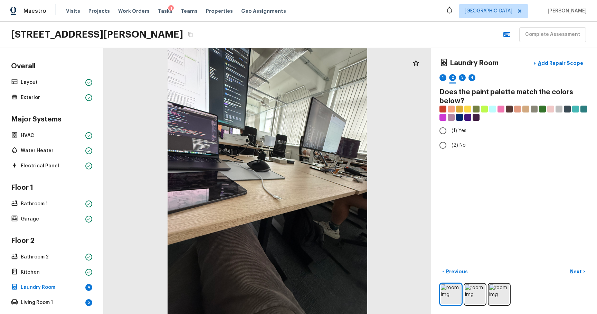
radio input "true"
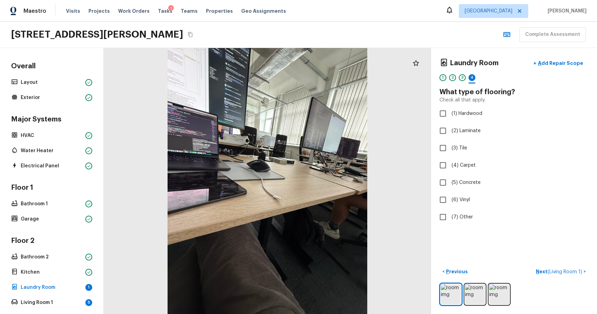
checkbox input "true"
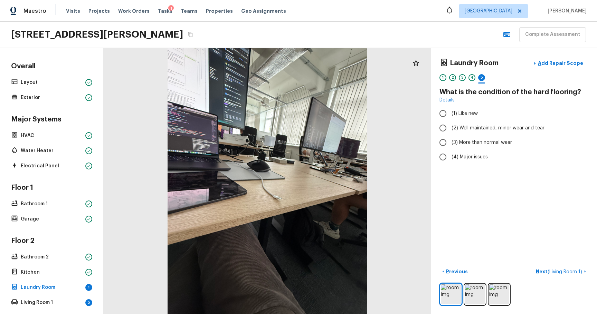
radio input "true"
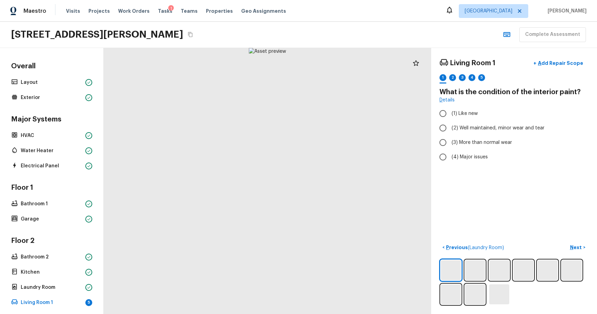
radio input "true"
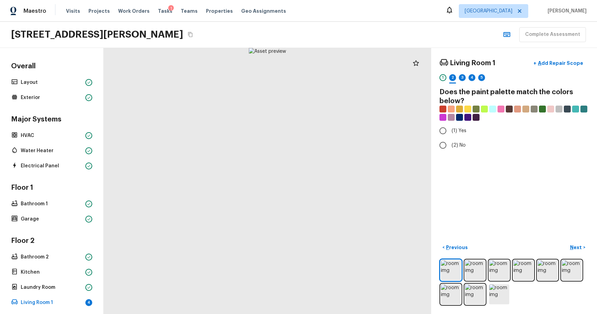
radio input "true"
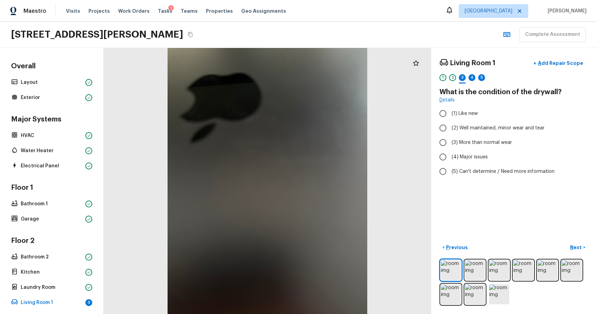
radio input "true"
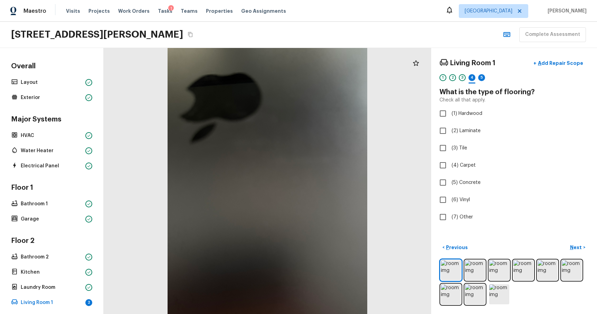
checkbox input "true"
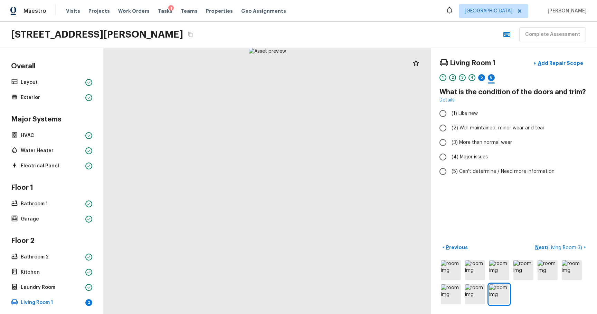
radio input "true"
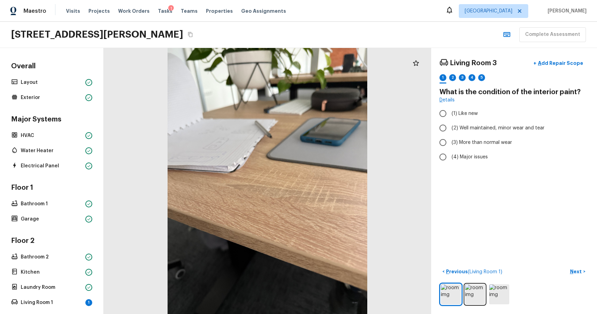
radio input "true"
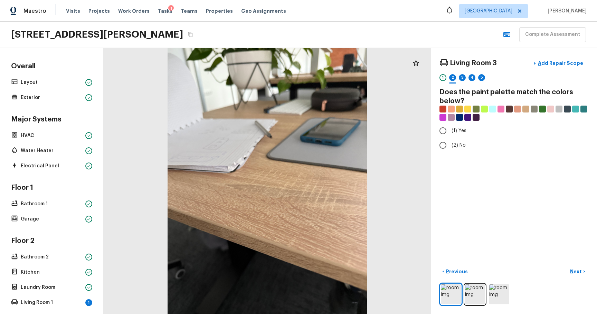
radio input "true"
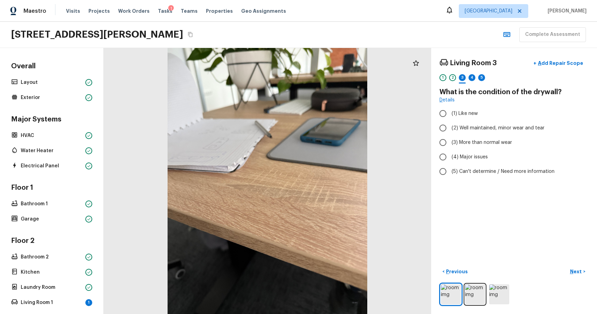
radio input "true"
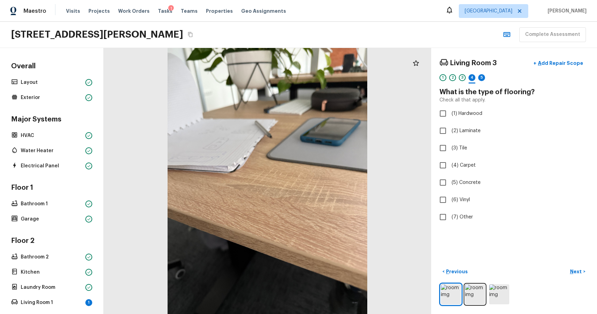
checkbox input "true"
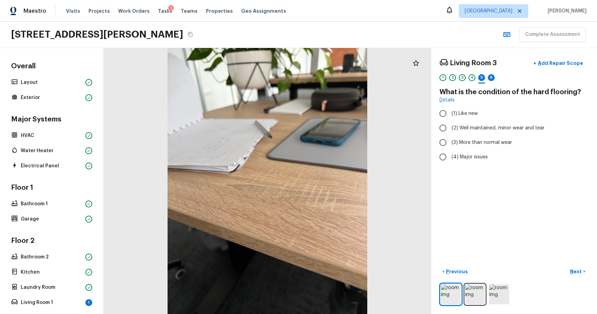
radio input "true"
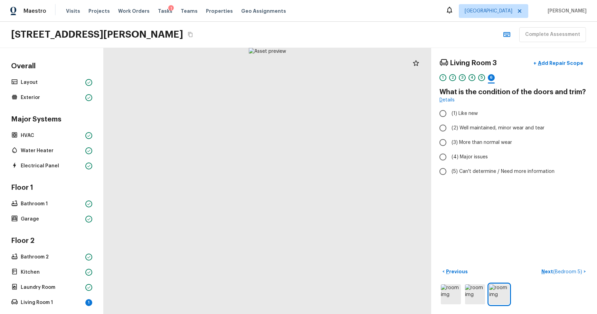
radio input "true"
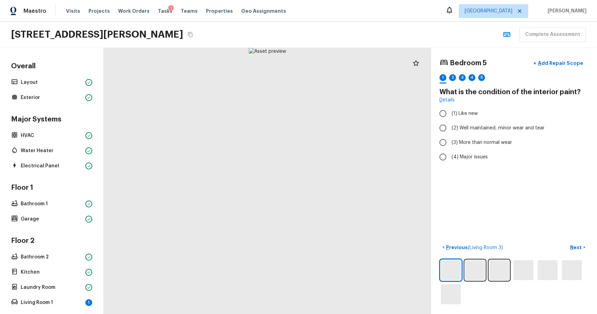
radio input "true"
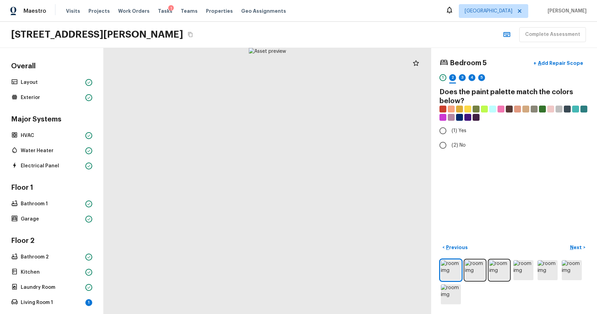
radio input "true"
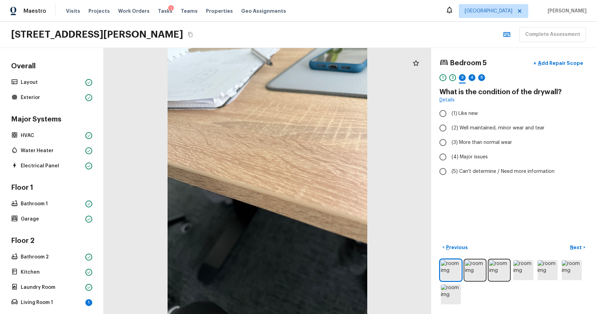
radio input "true"
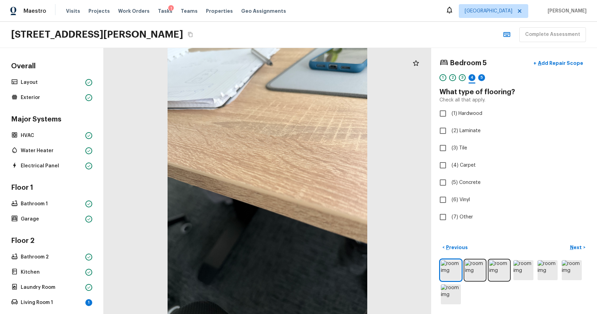
checkbox input "true"
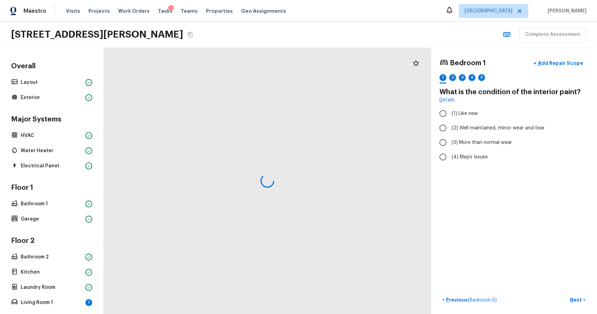
radio input "true"
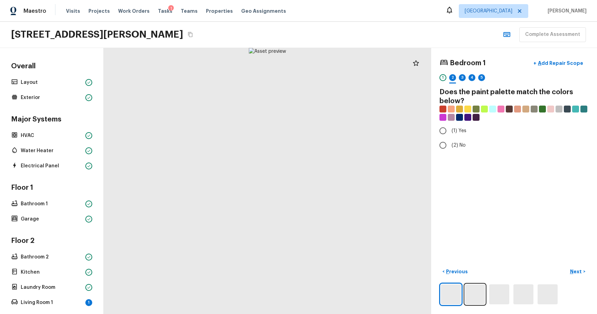
radio input "true"
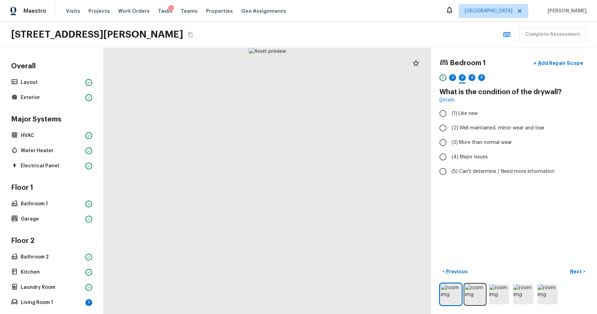
radio input "true"
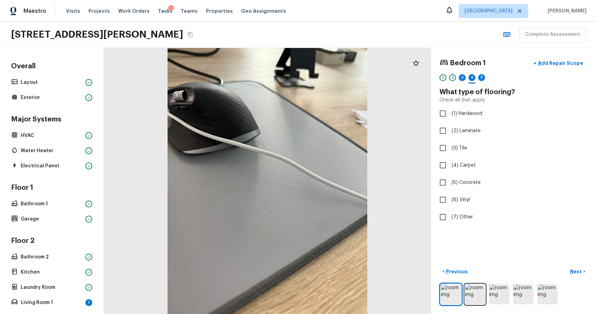
checkbox input "true"
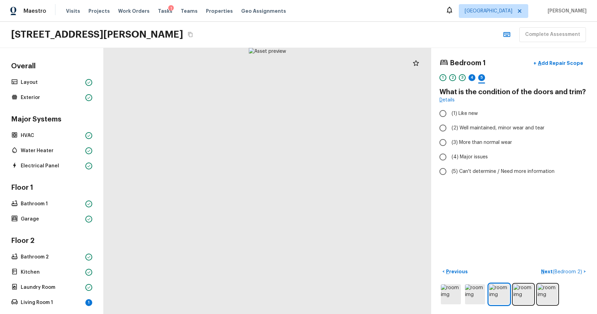
radio input "true"
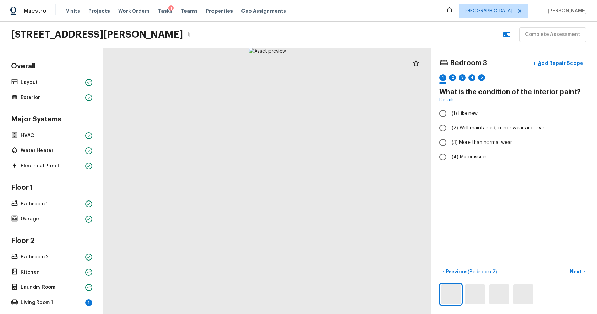
radio input "true"
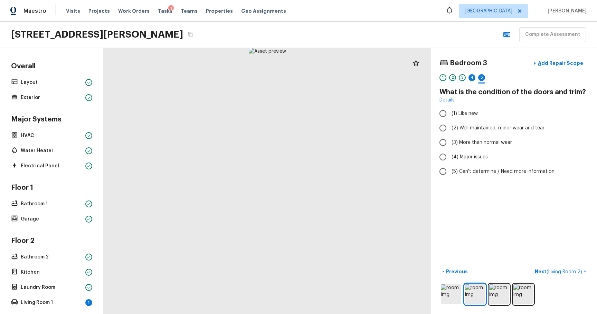
radio input "true"
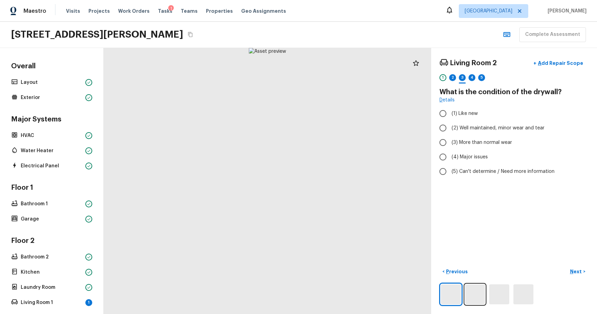
radio input "true"
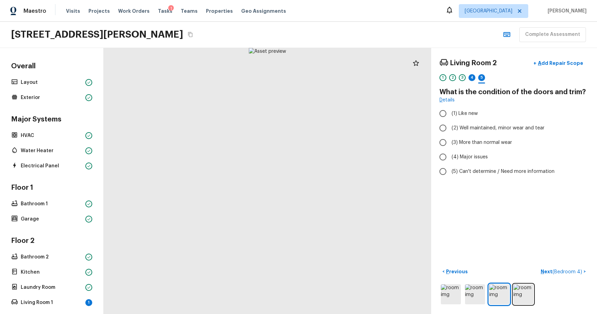
radio input "true"
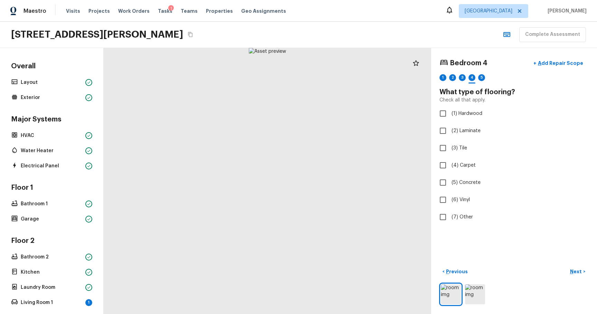
checkbox input "true"
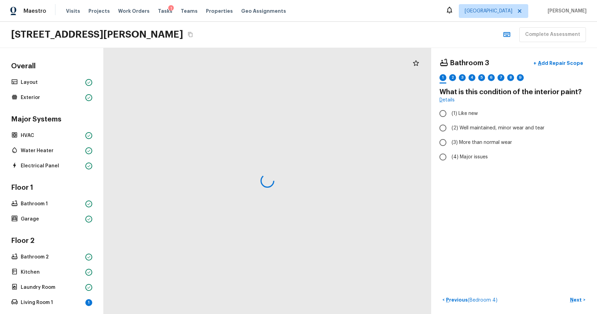
radio input "true"
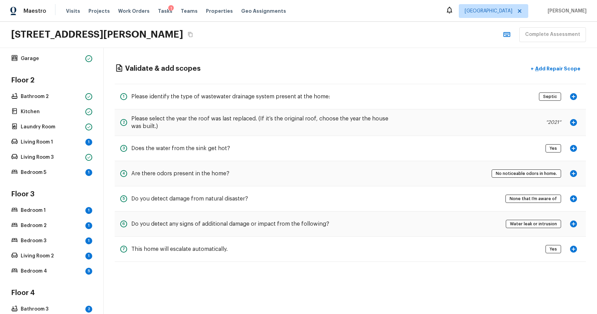
scroll to position [252, 0]
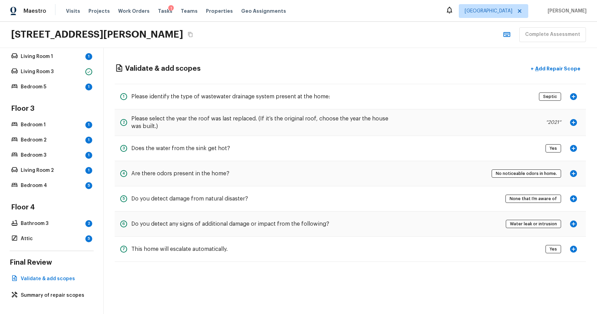
click at [56, 126] on div "Floor 3 Bedroom 1 1 Bedroom 2 1 Bedroom 3 1 Living Room 2 1 Bedroom 4 5" at bounding box center [52, 147] width 84 height 86
click at [58, 122] on p "Bedroom 1" at bounding box center [52, 125] width 62 height 7
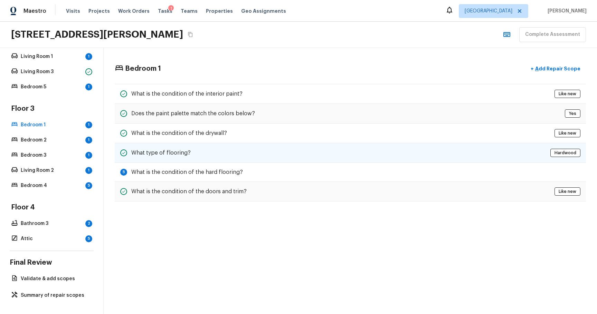
click at [265, 161] on div "What type of flooring? Hardwood" at bounding box center [350, 153] width 471 height 20
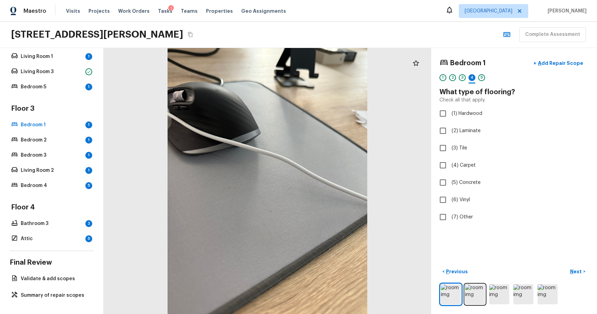
checkbox input "true"
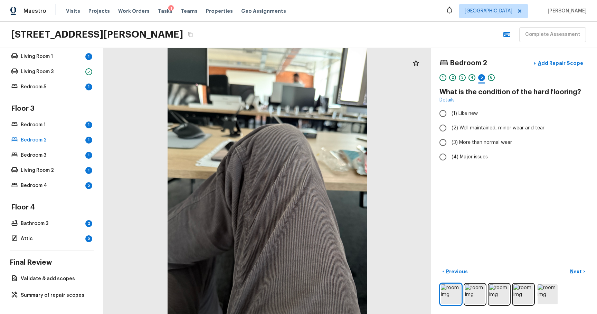
radio input "true"
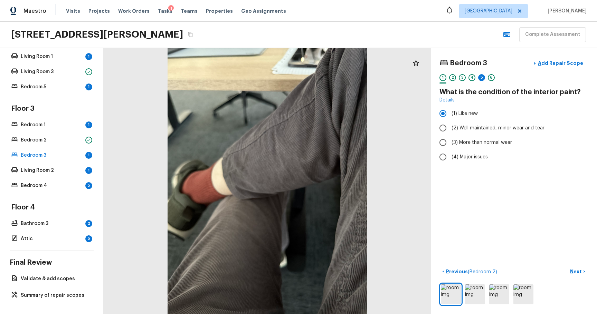
click at [36, 106] on h4 "Floor 3" at bounding box center [52, 109] width 84 height 10
click at [38, 113] on div "Floor 3 Bedroom 1 1 Bedroom 2 Bedroom 3 1 Living Room 2 1 Bedroom 4 5" at bounding box center [52, 147] width 84 height 86
click at [38, 120] on div "Bedroom 1 1" at bounding box center [52, 125] width 84 height 10
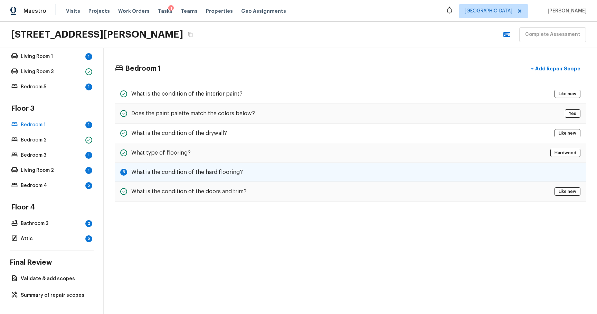
click at [218, 169] on h5 "What is the condition of the hard flooring?" at bounding box center [187, 173] width 112 height 8
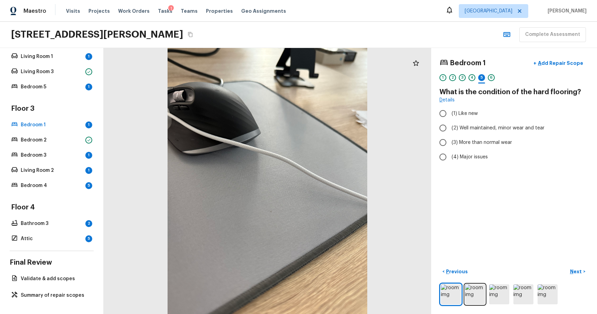
radio input "true"
click at [570, 268] on p "Next" at bounding box center [576, 271] width 13 height 7
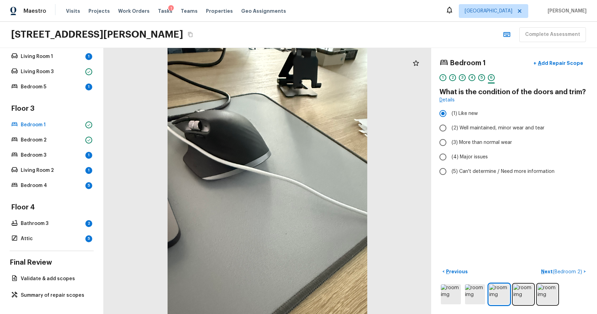
click at [61, 157] on div "Floor 3 Bedroom 1 Bedroom 2 Bedroom 3 1 Living Room 2 1 Bedroom 4 5" at bounding box center [52, 147] width 84 height 86
click at [62, 167] on p "Living Room 2" at bounding box center [52, 170] width 62 height 7
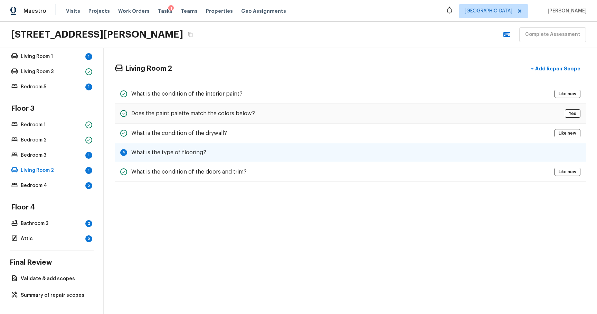
click at [219, 146] on div "4 What is the type of flooring?" at bounding box center [350, 152] width 471 height 19
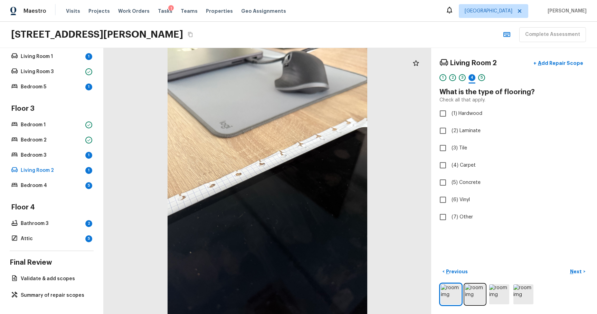
checkbox input "true"
click at [568, 260] on div "Living Room 2 + Add Repair Scope 1 2 3 4 5 6 What is the type of flooring? Chec…" at bounding box center [514, 181] width 166 height 266
click at [569, 266] on button "Next >" at bounding box center [578, 271] width 22 height 11
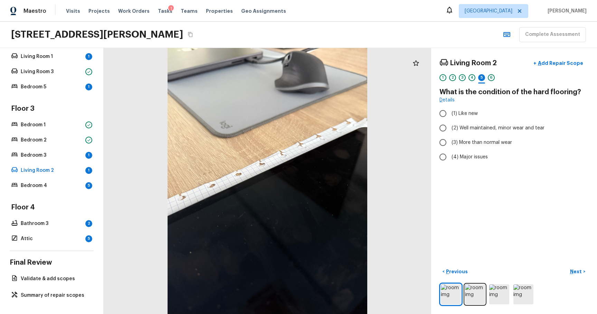
click at [71, 155] on div "Floor 3 Bedroom 1 Bedroom 2 Bedroom 3 1 Living Room 2 1 Bedroom 4 5" at bounding box center [52, 147] width 84 height 86
click at [63, 152] on p "Bedroom 3" at bounding box center [52, 155] width 62 height 7
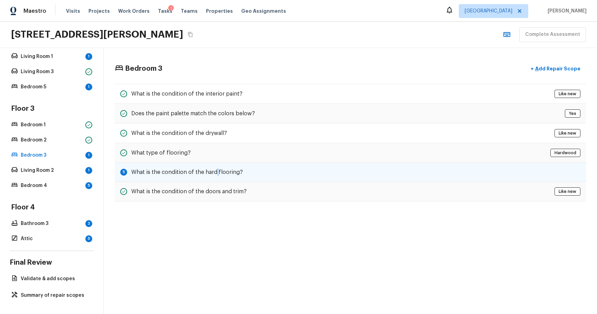
click at [215, 172] on h5 "What is the condition of the hard flooring?" at bounding box center [187, 173] width 112 height 8
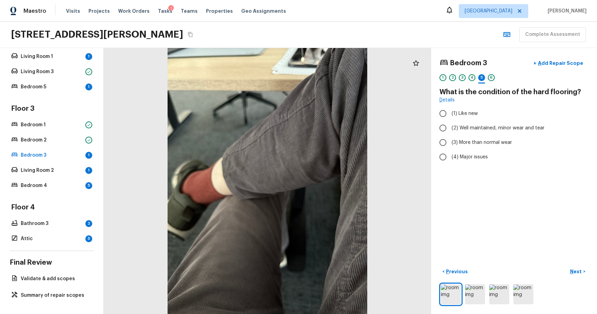
radio input "true"
click at [43, 160] on div "Floor 3 Bedroom 1 Bedroom 2 Bedroom 3 Living Room 2 1 Bedroom 4 5" at bounding box center [52, 147] width 84 height 86
click at [43, 166] on div "Living Room 2 1" at bounding box center [52, 171] width 84 height 10
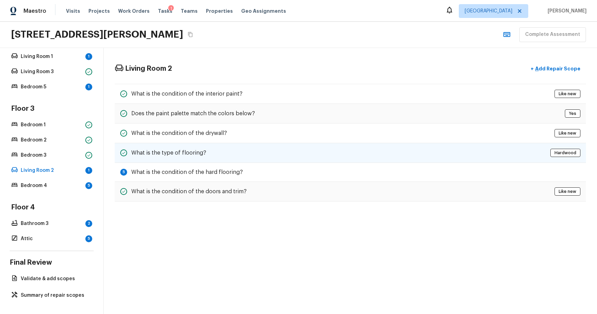
click at [235, 158] on div "What is the type of flooring? Hardwood" at bounding box center [350, 153] width 471 height 20
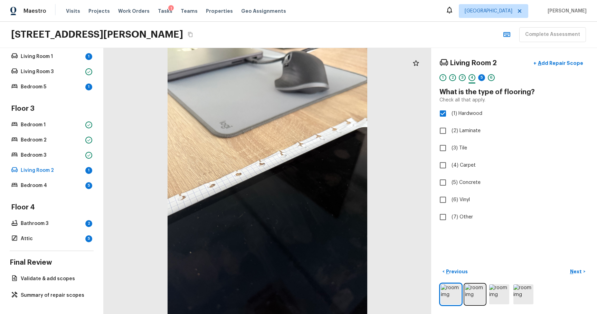
click at [90, 169] on div "Overall Layout Exterior Major Systems HVAC Water Heater Electrical Panel Floor …" at bounding box center [52, 181] width 104 height 266
click at [73, 167] on p "Living Room 2" at bounding box center [52, 170] width 62 height 7
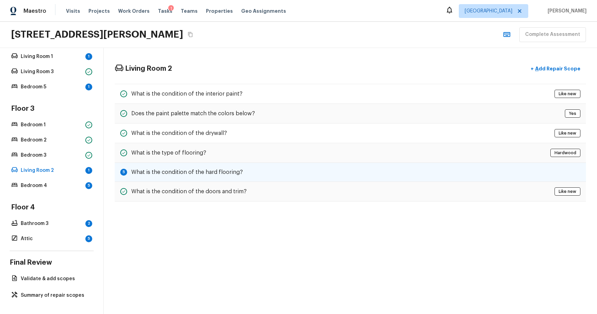
click at [338, 180] on div "5 What is the condition of the hard flooring?" at bounding box center [350, 172] width 471 height 19
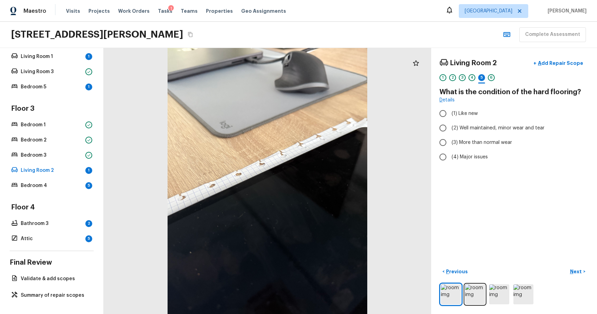
radio input "true"
click at [570, 268] on p "Next" at bounding box center [576, 271] width 13 height 7
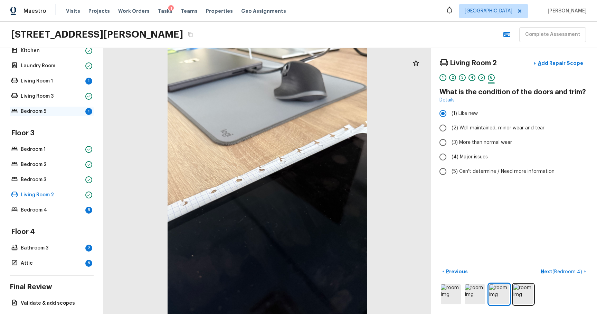
scroll to position [134, 0]
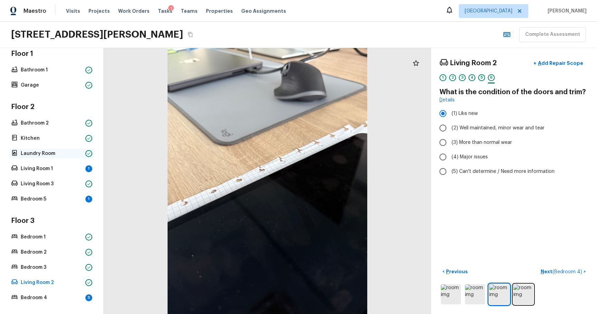
click at [55, 155] on p "Laundry Room" at bounding box center [52, 153] width 62 height 7
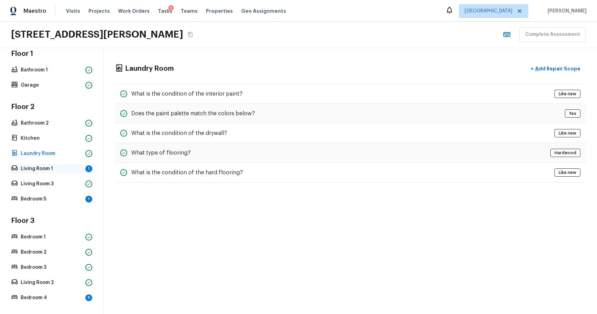
click at [55, 167] on p "Living Room 1" at bounding box center [52, 168] width 62 height 7
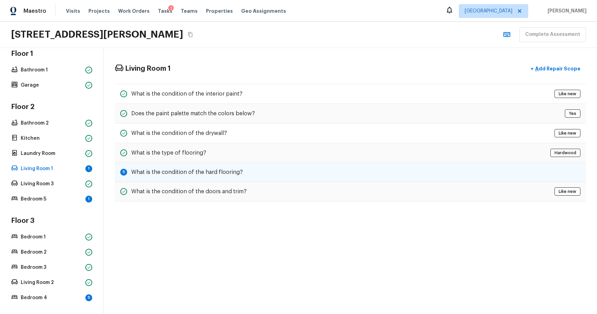
click at [262, 178] on div "5 What is the condition of the hard flooring?" at bounding box center [350, 172] width 471 height 19
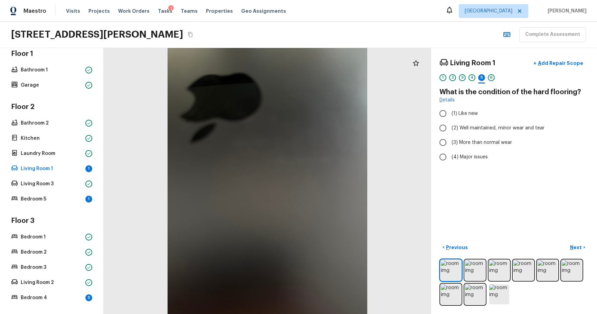
radio input "true"
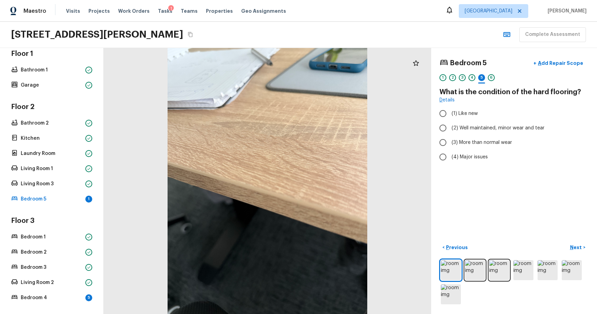
radio input "true"
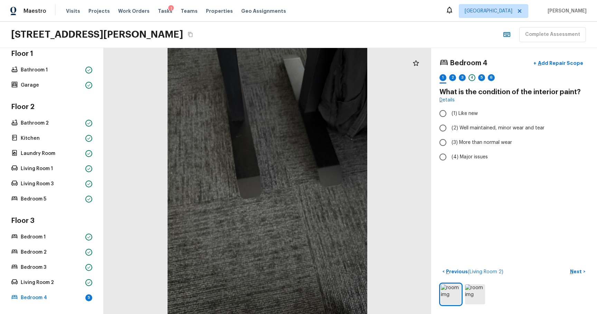
radio input "true"
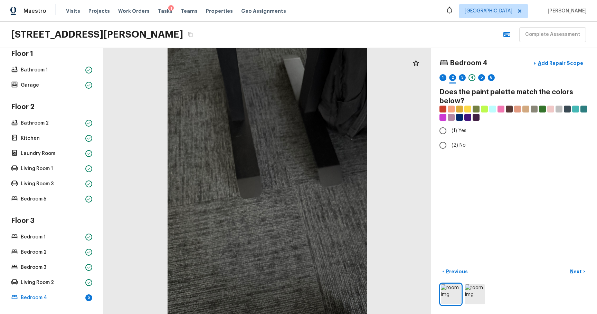
radio input "true"
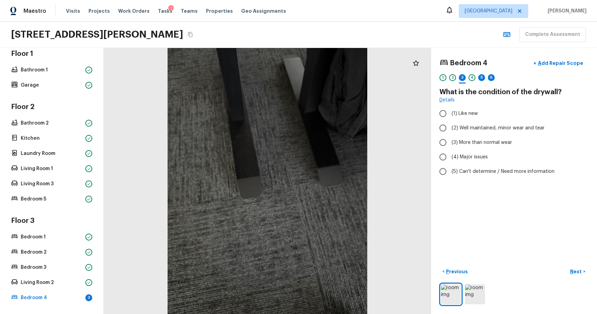
radio input "true"
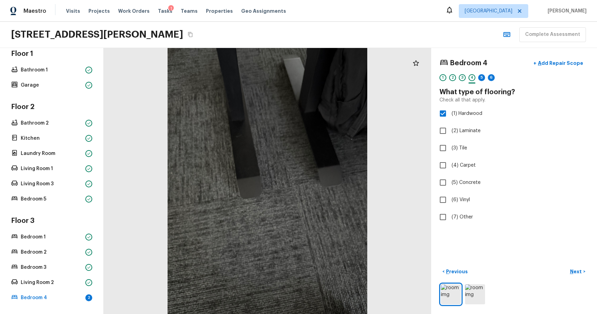
checkbox input "false"
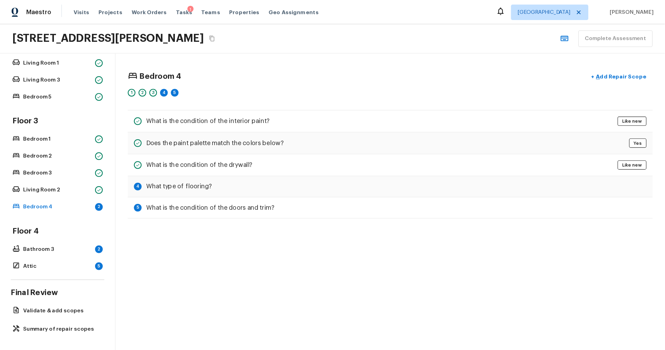
scroll to position [252, 0]
click at [166, 173] on div "4 What type of flooring?" at bounding box center [350, 167] width 471 height 19
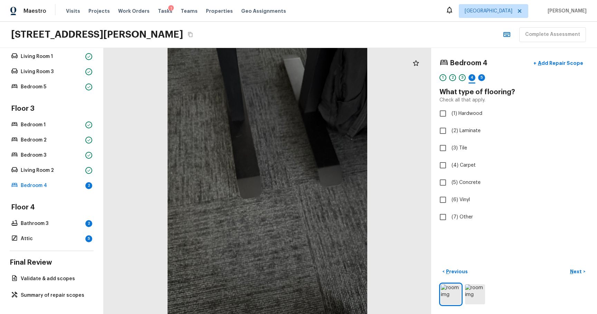
checkbox input "true"
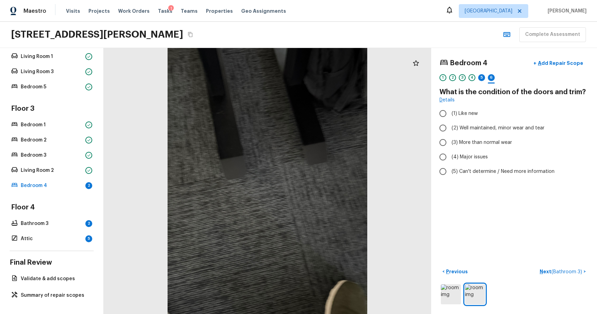
radio input "true"
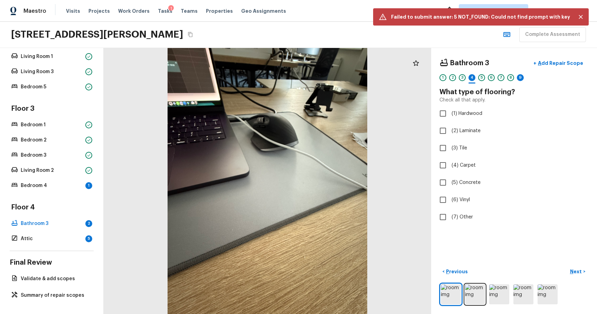
checkbox input "true"
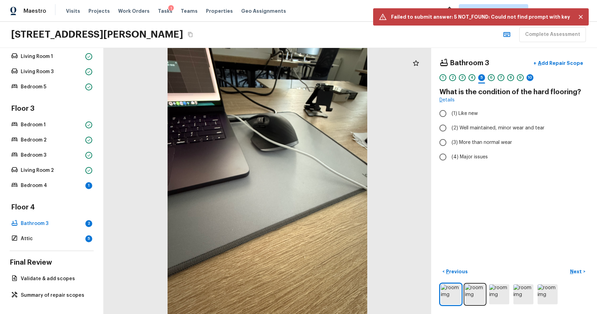
radio input "true"
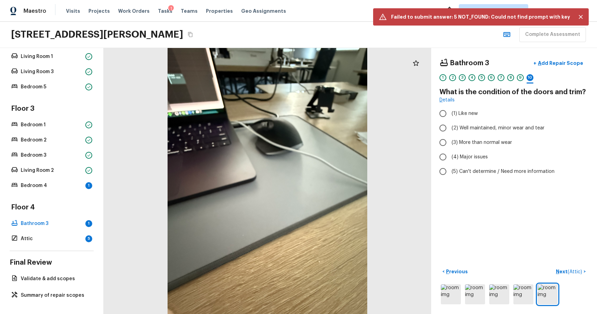
radio input "true"
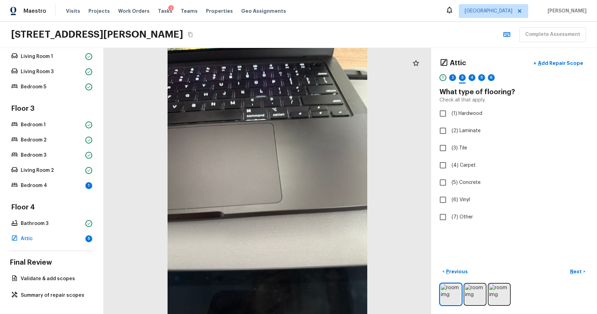
checkbox input "true"
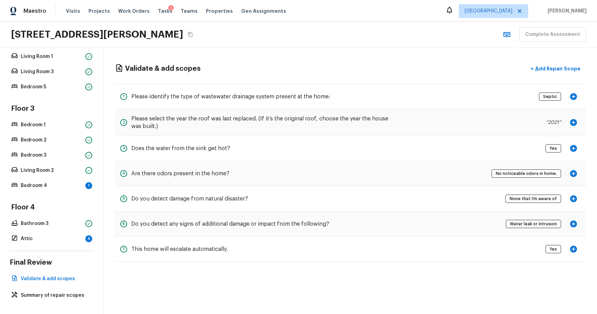
click at [62, 187] on div "Overall Layout Exterior Major Systems HVAC Water Heater Electrical Panel Floor …" at bounding box center [52, 30] width 84 height 428
click at [58, 182] on p "Bedroom 4" at bounding box center [52, 185] width 62 height 7
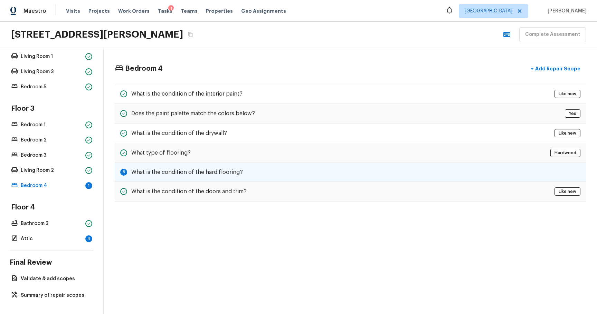
click at [232, 165] on div "5 What is the condition of the hard flooring?" at bounding box center [350, 172] width 471 height 19
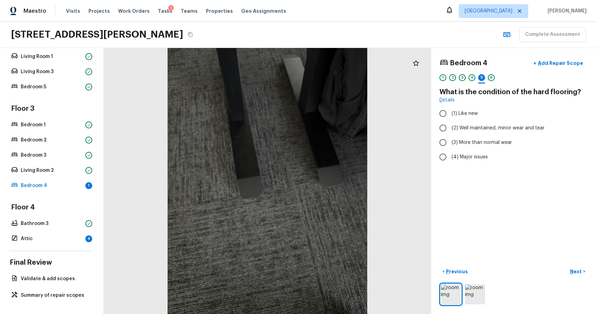
radio input "true"
click at [575, 268] on p "Next" at bounding box center [576, 271] width 13 height 7
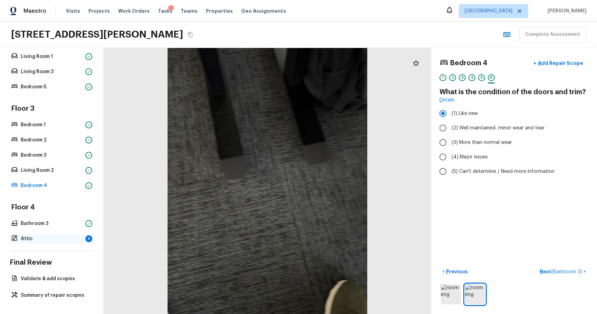
click at [57, 236] on p "Attic" at bounding box center [52, 239] width 62 height 7
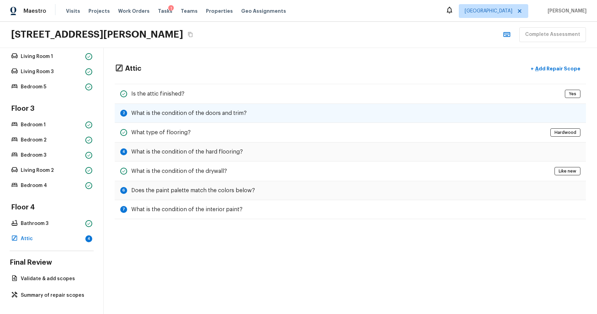
click at [408, 108] on div "2 What is the condition of the doors and trim?" at bounding box center [350, 113] width 471 height 19
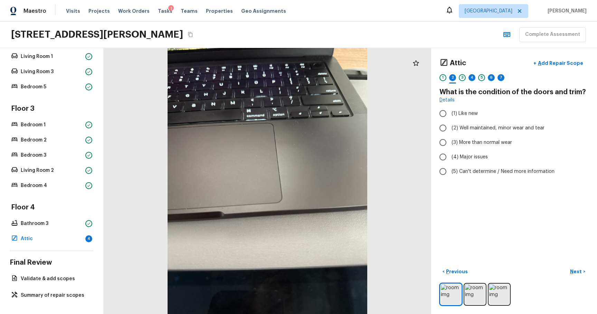
radio input "true"
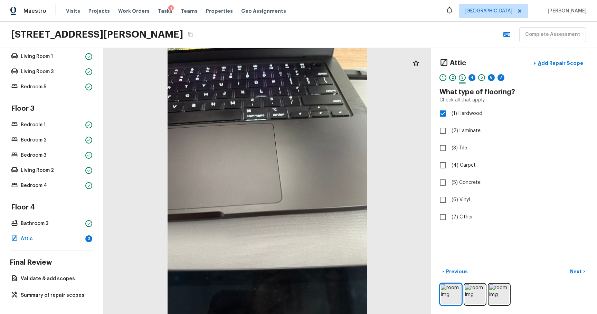
checkbox input "false"
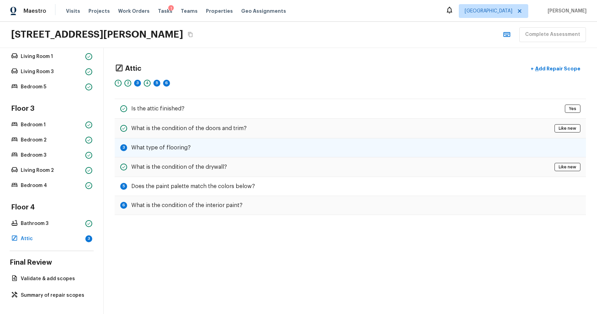
click at [340, 144] on div "3 What type of flooring?" at bounding box center [350, 148] width 471 height 19
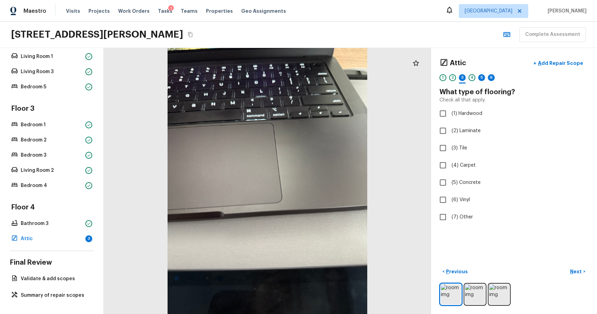
checkbox input "true"
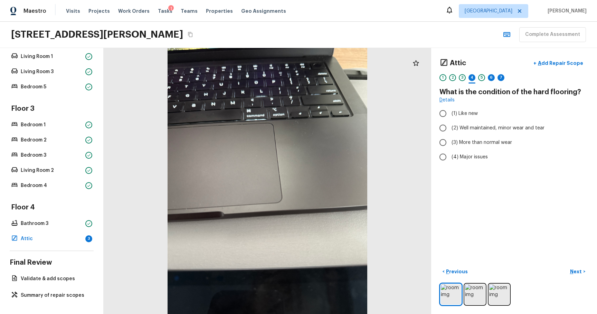
radio input "true"
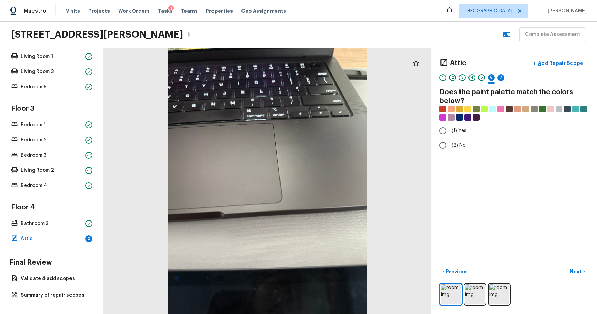
radio input "true"
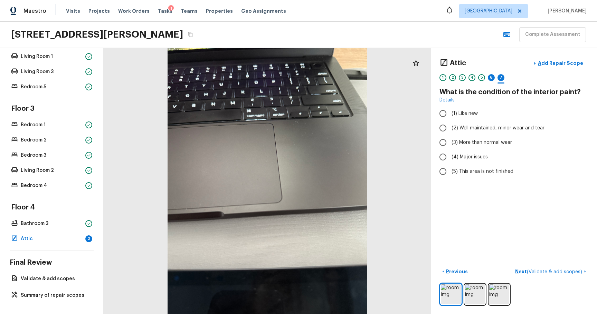
radio input "true"
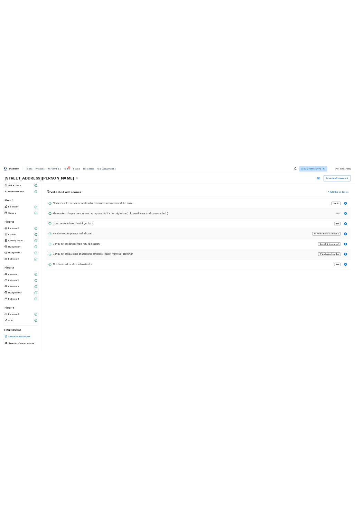
scroll to position [20, 0]
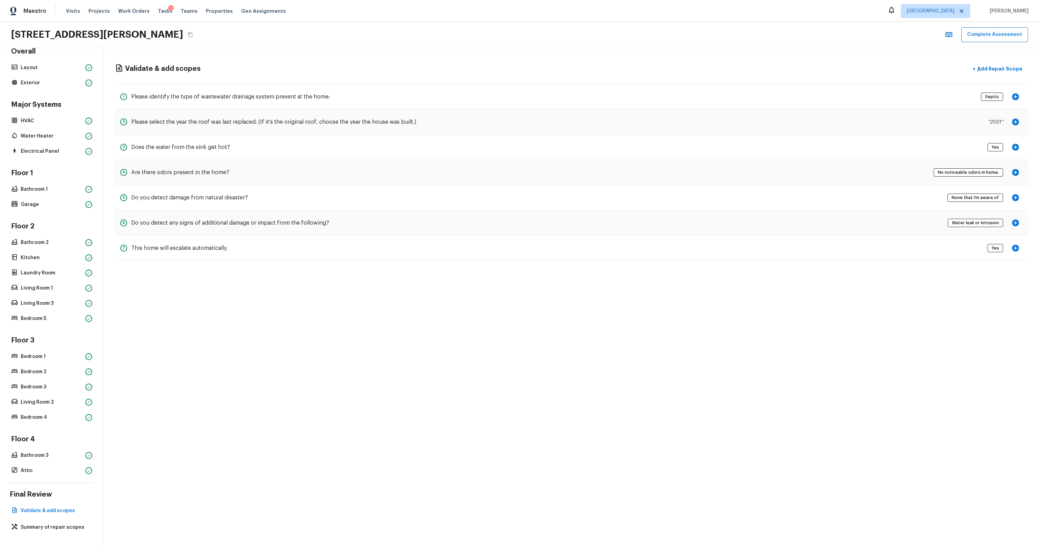
click at [189, 35] on div "1207 Willow Bend Way, Lutz, FL 33549" at bounding box center [103, 34] width 184 height 12
click at [192, 35] on icon "Copy Address" at bounding box center [191, 35] width 6 height 6
click at [460, 314] on div "Validate & add scopes + Add Repair Scope 1 Please identify the type of wastewat…" at bounding box center [572, 297] width 936 height 498
click at [597, 39] on button "Complete Assessment" at bounding box center [994, 34] width 67 height 15
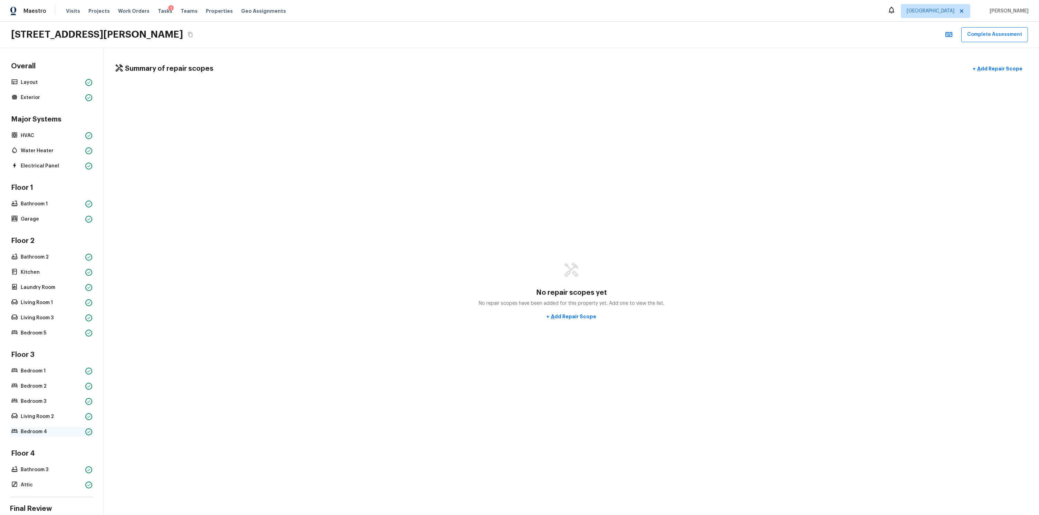
click at [40, 314] on div "Bedroom 4" at bounding box center [52, 432] width 84 height 10
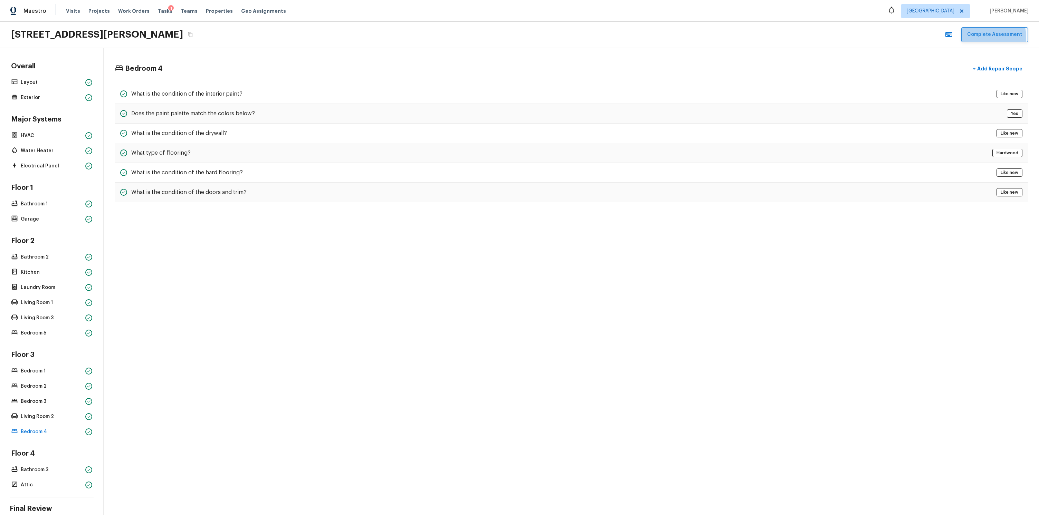
click at [597, 37] on button "Complete Assessment" at bounding box center [994, 34] width 67 height 15
click at [597, 17] on icon "Close" at bounding box center [1022, 16] width 7 height 7
click at [597, 40] on button "Complete Assessment" at bounding box center [994, 34] width 67 height 15
click at [597, 314] on div "Bedroom 4 + Add Repair Scope What is the condition of the interior paint? Like …" at bounding box center [572, 281] width 936 height 467
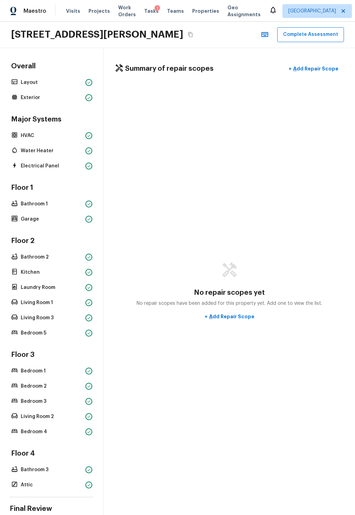
click at [304, 117] on div "No repair scopes yet No repair scopes have been added for this property yet. Ad…" at bounding box center [229, 293] width 229 height 418
click at [325, 33] on button "Complete Assessment" at bounding box center [310, 34] width 67 height 15
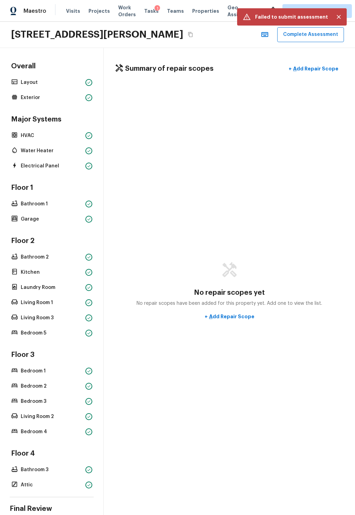
click at [336, 17] on icon "Close" at bounding box center [338, 16] width 7 height 7
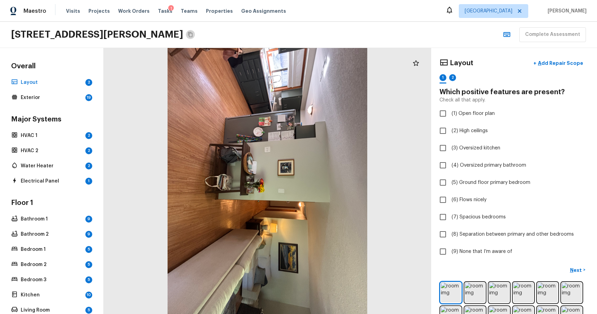
click at [195, 35] on button "Copy Address" at bounding box center [190, 34] width 9 height 9
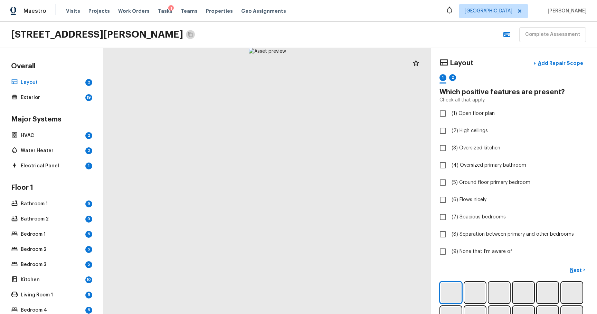
click at [193, 36] on icon "Copy Address" at bounding box center [191, 35] width 6 height 6
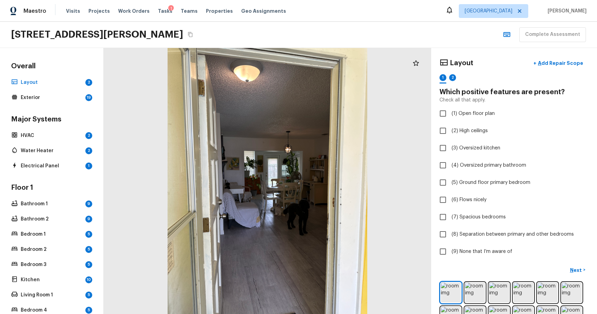
checkbox input "true"
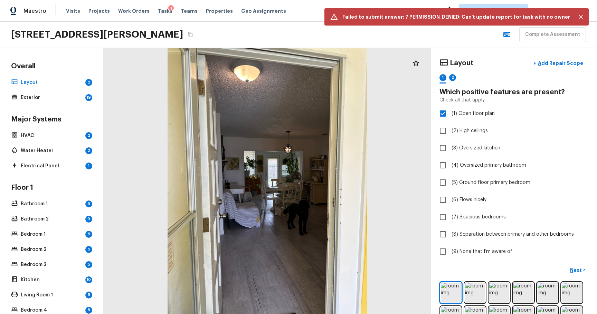
click at [577, 17] on button "Close" at bounding box center [581, 17] width 10 height 10
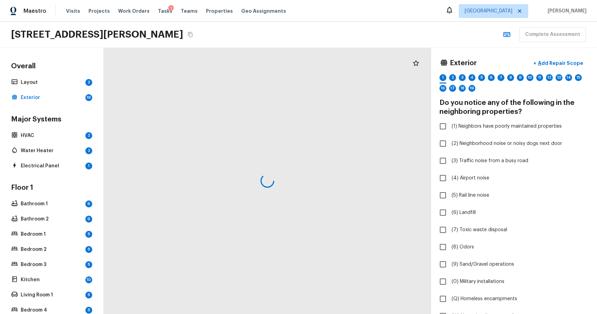
checkbox input "true"
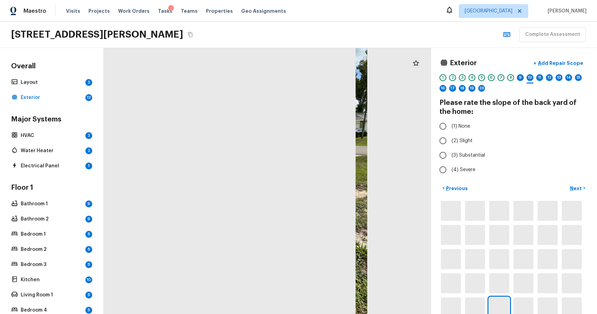
radio input "true"
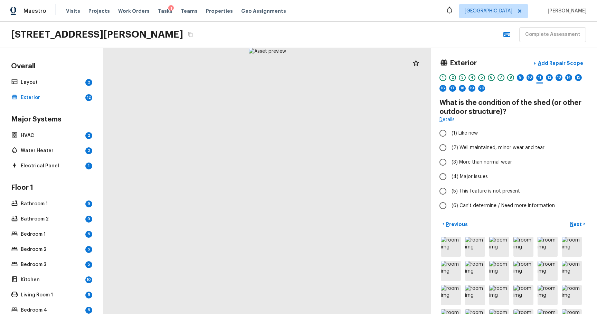
radio input "true"
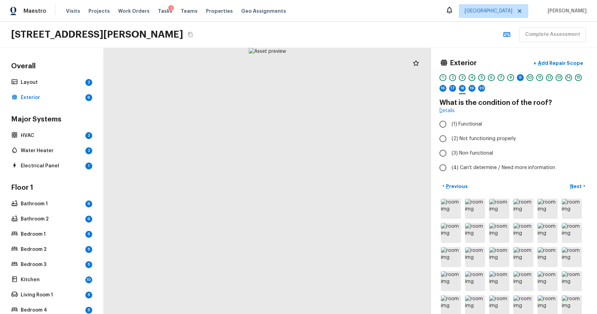
radio input "true"
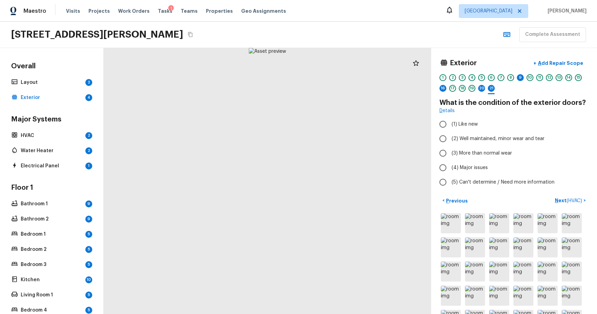
radio input "true"
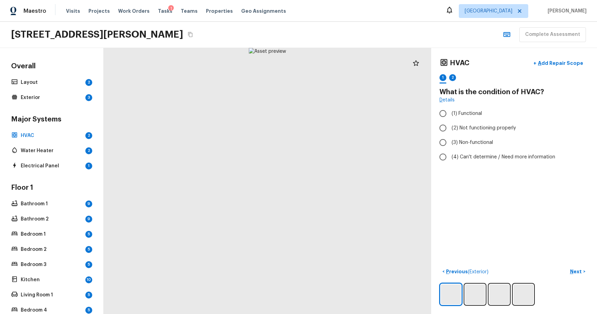
radio input "true"
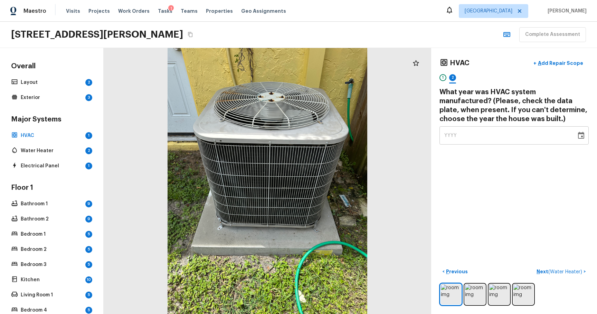
click at [444, 126] on div "YYYY" at bounding box center [507, 135] width 127 height 18
click at [448, 134] on span "YYYY" at bounding box center [450, 135] width 13 height 5
click at [577, 137] on icon "Choose date" at bounding box center [581, 136] width 8 height 8
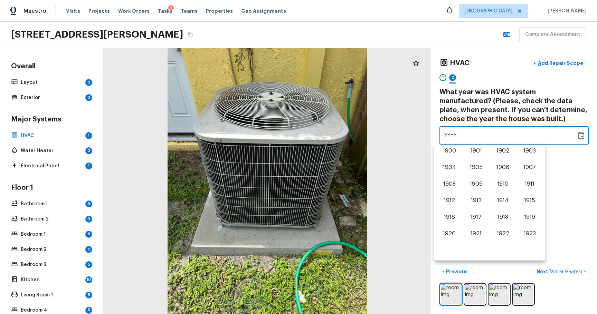
scroll to position [430, 0]
click at [448, 238] on button "2024" at bounding box center [449, 235] width 25 height 12
type input "2024"
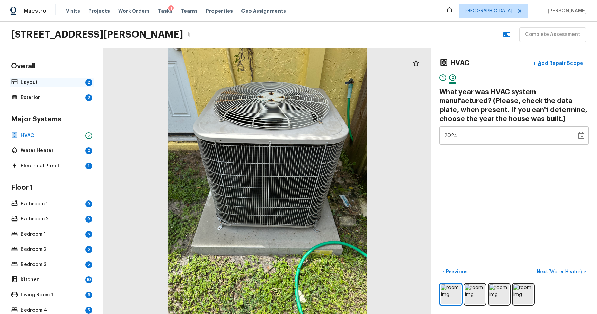
click at [38, 84] on p "Layout" at bounding box center [52, 82] width 62 height 7
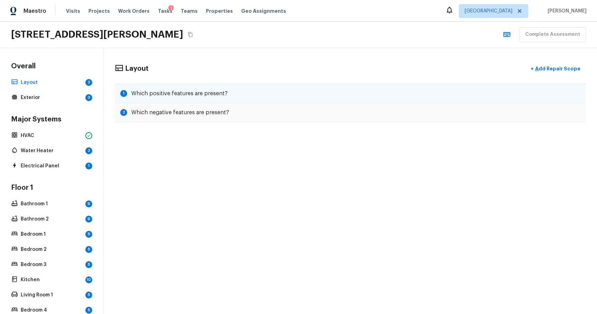
click at [170, 99] on div "1 Which positive features are present?" at bounding box center [350, 93] width 471 height 19
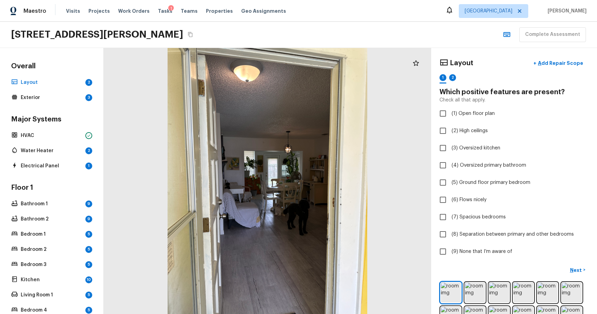
checkbox input "true"
click at [570, 269] on p "Next" at bounding box center [576, 270] width 13 height 7
checkbox input "true"
click at [565, 272] on span "( Exterior )" at bounding box center [571, 270] width 21 height 5
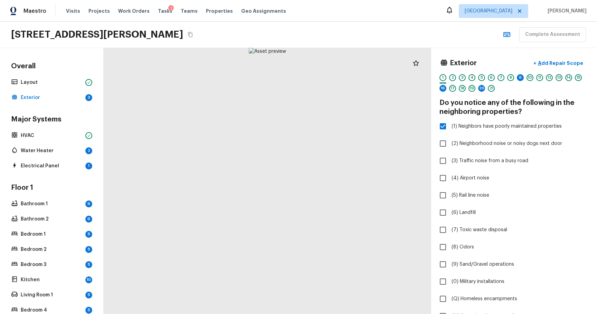
click at [434, 86] on div "Exterior + Add Repair Scope 1 2 3 4 5 6 7 8 9 10 11 12 13 14 15 16 17 18 19 20 …" at bounding box center [514, 181] width 166 height 266
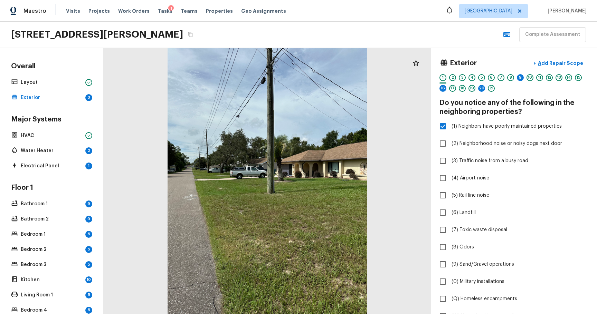
click at [443, 87] on div "1 2 3 4 5 6 7 8 9 10 11 12 13 14 15 16 17 18 19 20 21" at bounding box center [513, 84] width 149 height 21
click at [440, 88] on div "16" at bounding box center [442, 88] width 7 height 7
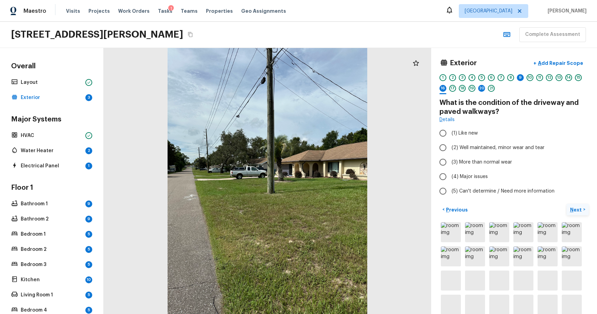
radio input "true"
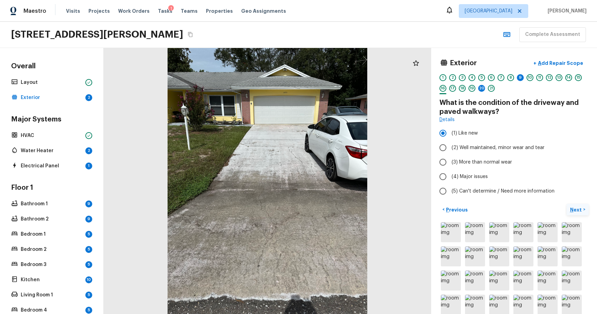
click at [572, 211] on button "Next >" at bounding box center [578, 209] width 22 height 11
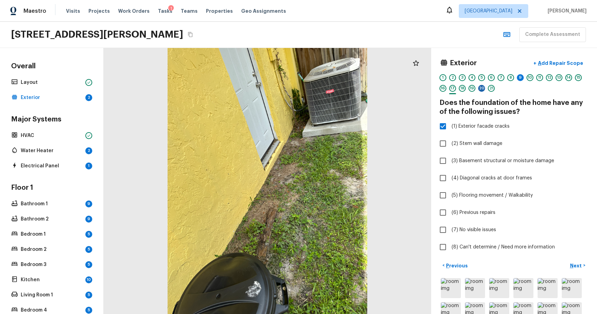
click at [478, 86] on div "20" at bounding box center [481, 88] width 7 height 7
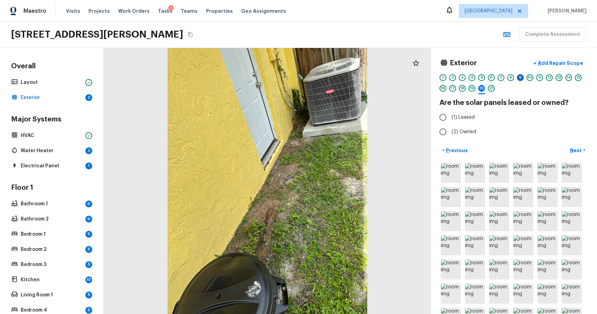
click at [517, 76] on div "9" at bounding box center [520, 77] width 7 height 7
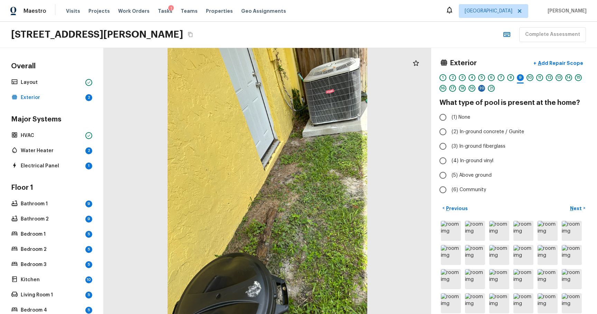
click at [478, 89] on div "20" at bounding box center [481, 88] width 7 height 7
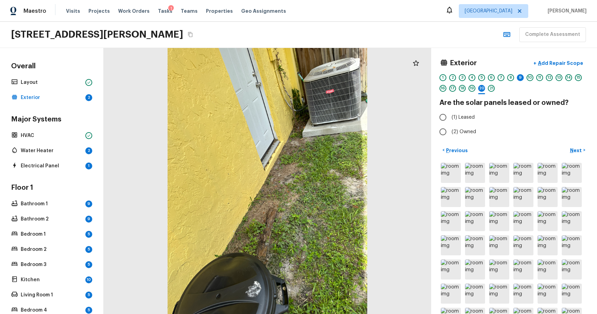
radio input "true"
click at [570, 149] on p "Next" at bounding box center [576, 150] width 13 height 7
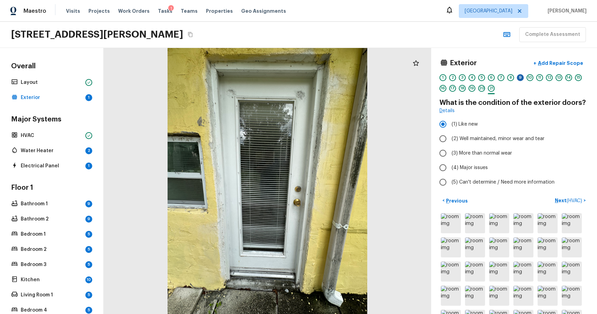
click at [517, 77] on div "9" at bounding box center [520, 77] width 7 height 7
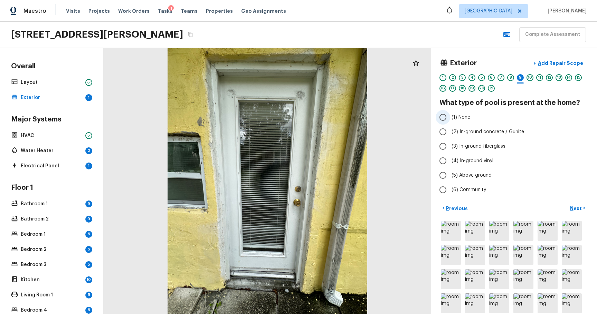
click at [462, 122] on label "(1) None" at bounding box center [510, 117] width 148 height 15
click at [450, 122] on input "(1) None" at bounding box center [443, 117] width 15 height 15
radio input "true"
click at [570, 206] on p "Next" at bounding box center [576, 208] width 13 height 7
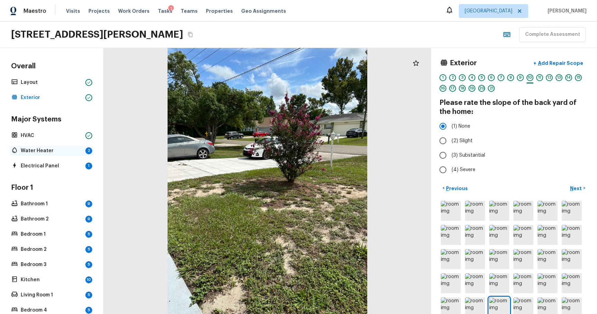
click at [63, 150] on p "Water Heater" at bounding box center [52, 151] width 62 height 7
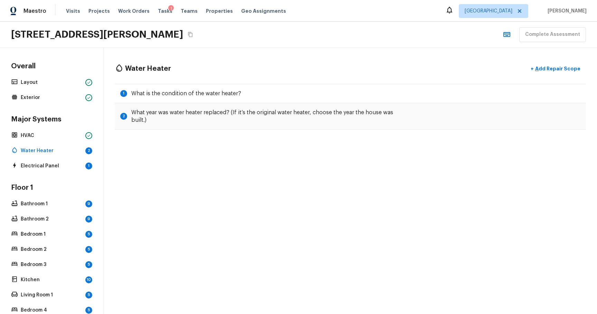
click at [266, 203] on div "Water Heater + Add Repair Scope 1 What is the condition of the water heater? 2 …" at bounding box center [350, 181] width 493 height 266
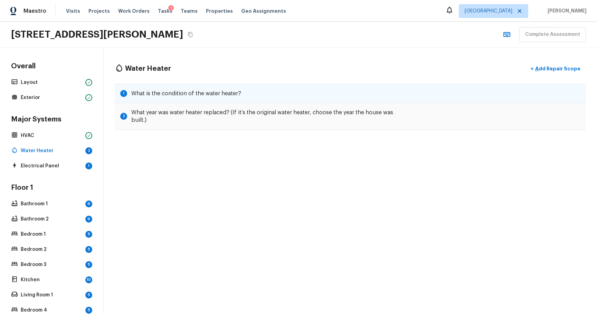
click at [303, 91] on div "1 What is the condition of the water heater?" at bounding box center [350, 93] width 471 height 19
